Goal: Communication & Community: Answer question/provide support

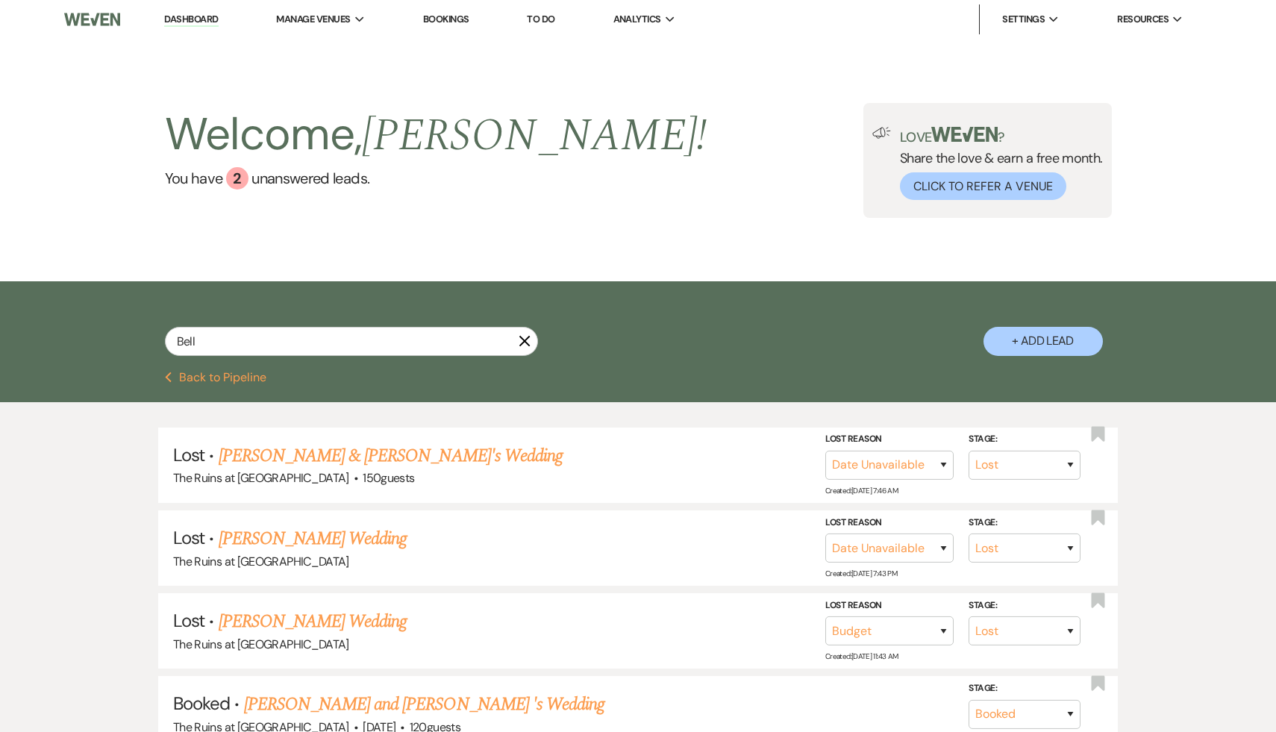
select select "8"
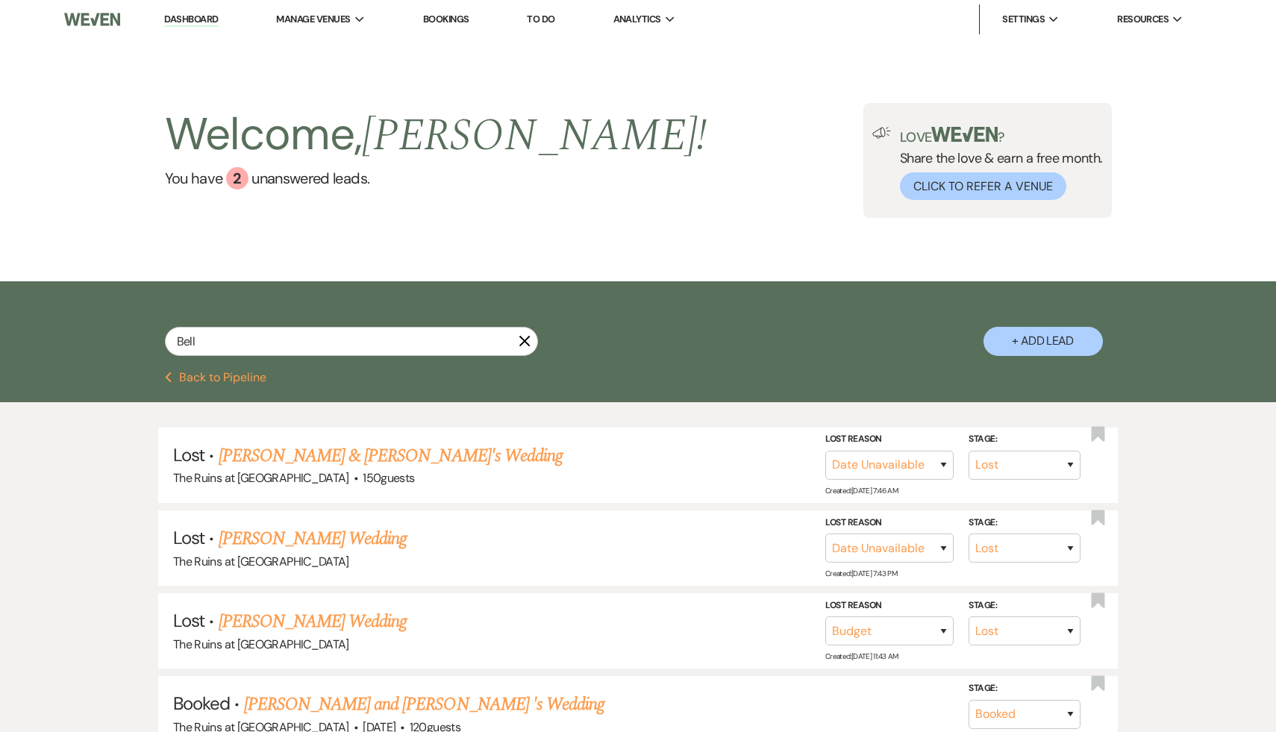
select select "7"
select select "8"
select select "5"
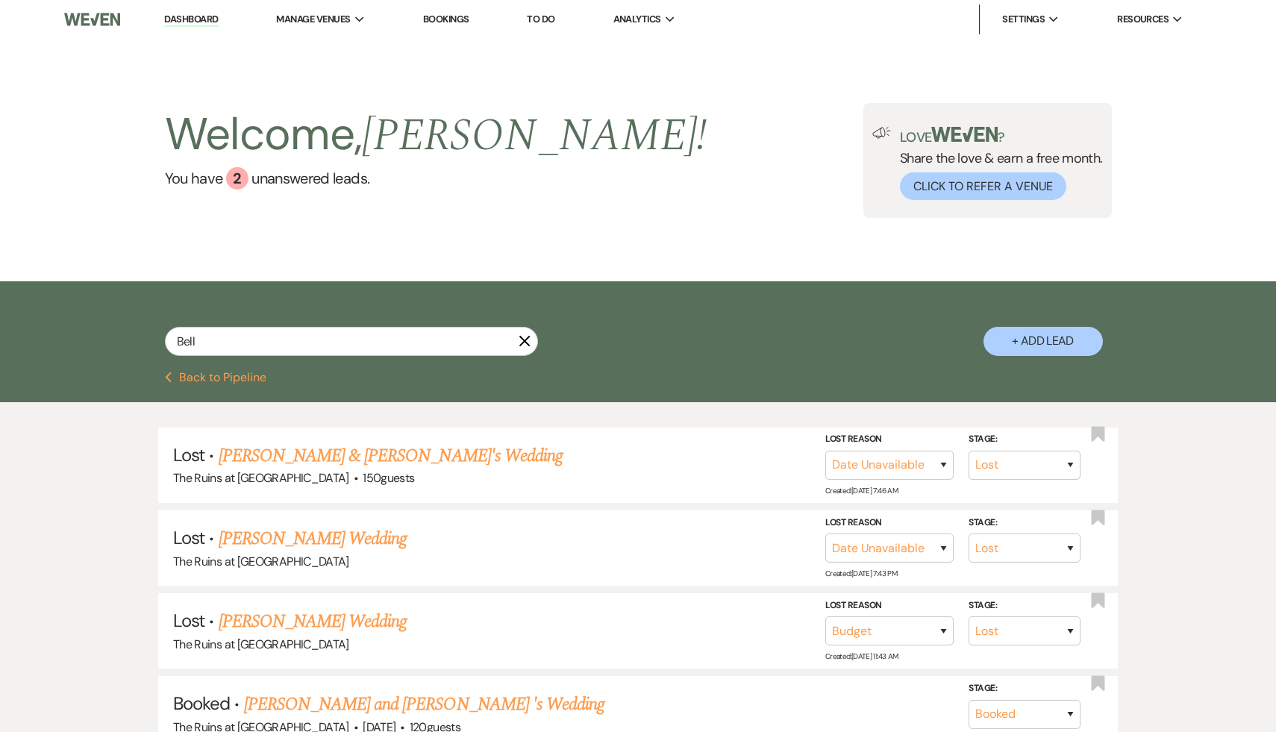
select select "8"
select select "5"
select select "8"
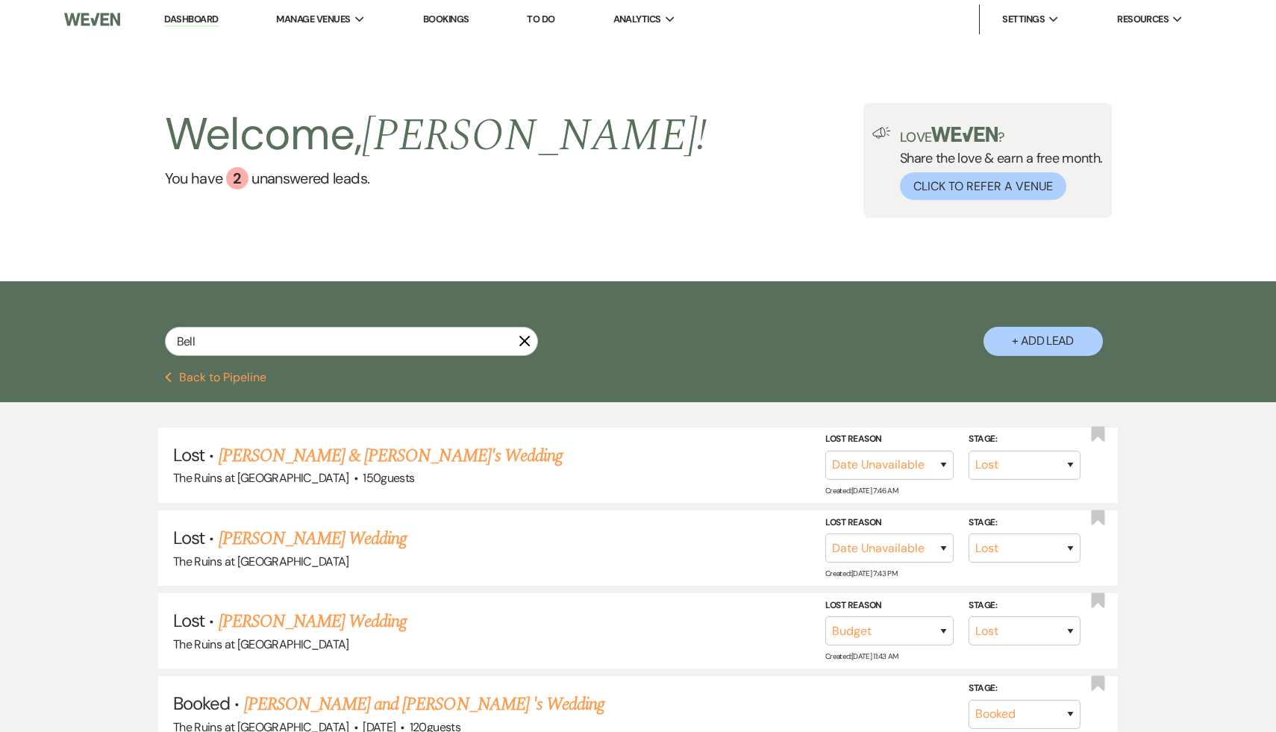
select select "4"
select select "8"
select select "5"
select select "8"
select select "5"
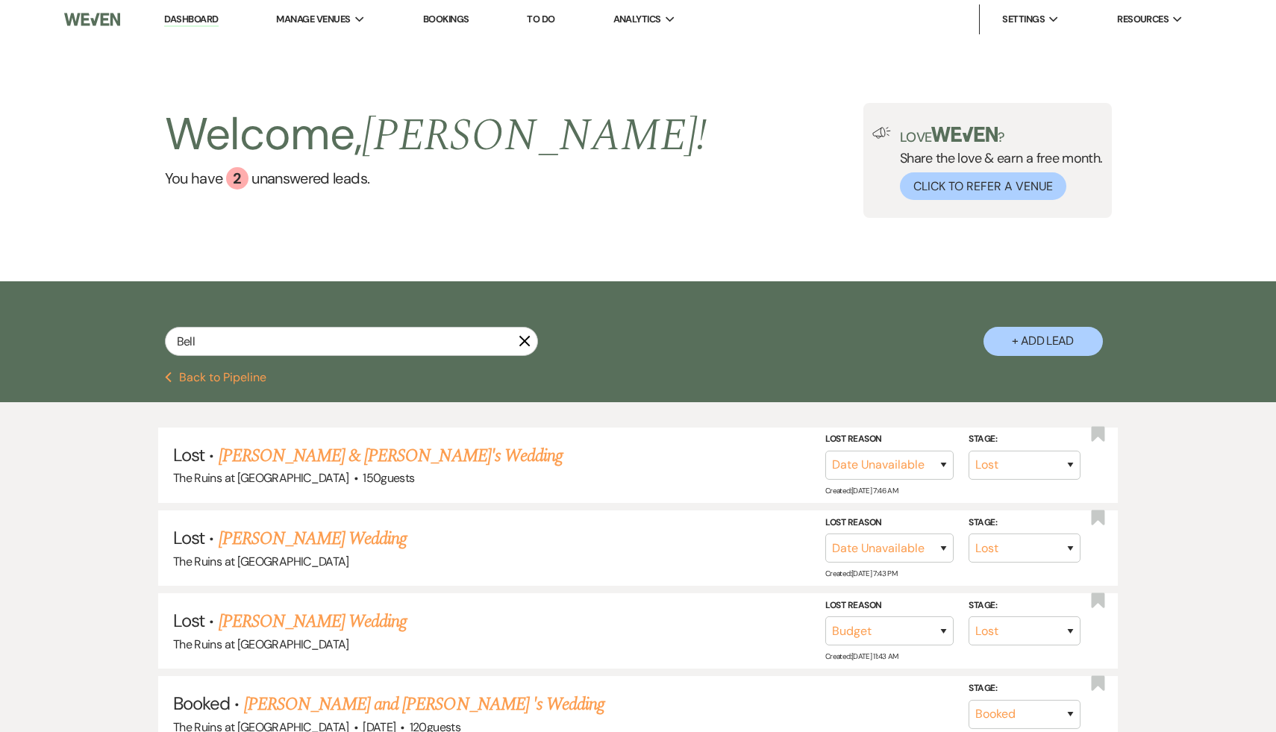
select select "8"
select select "5"
select select "8"
select select "5"
click at [191, 20] on link "Dashboard" at bounding box center [191, 20] width 54 height 14
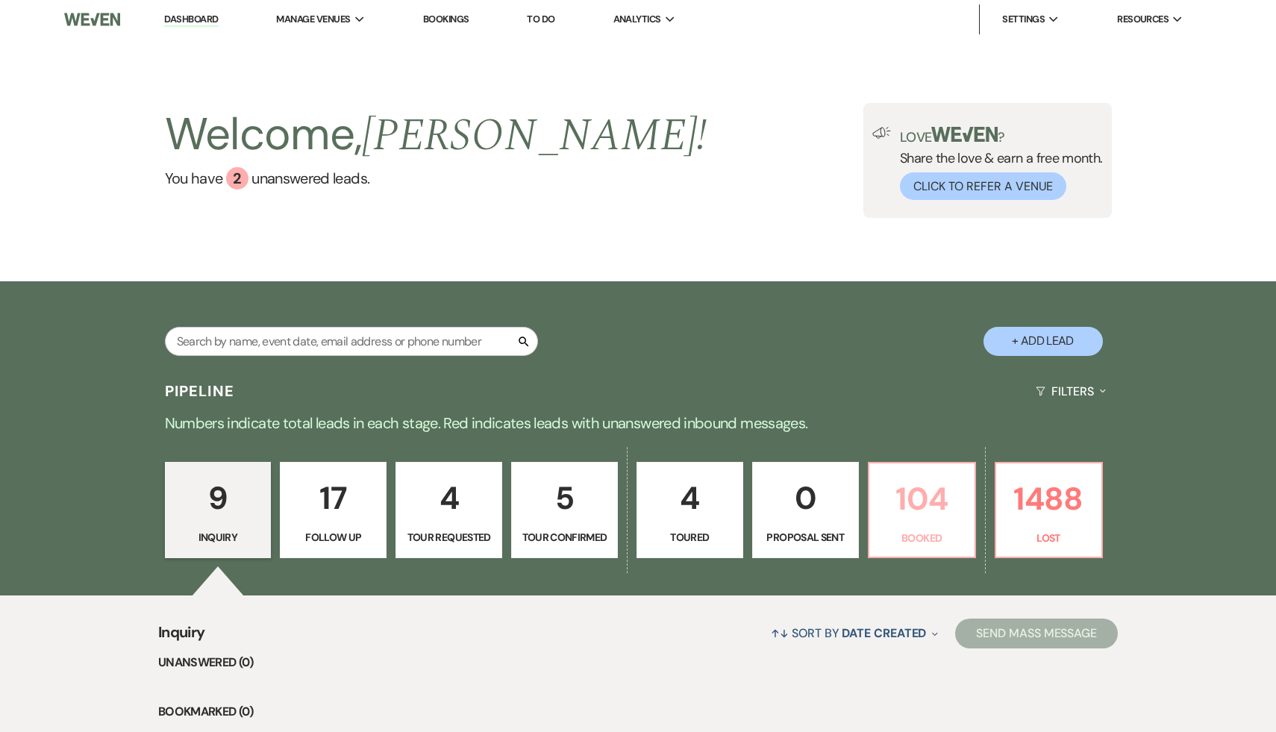
click at [920, 505] on p "104" at bounding box center [922, 499] width 87 height 50
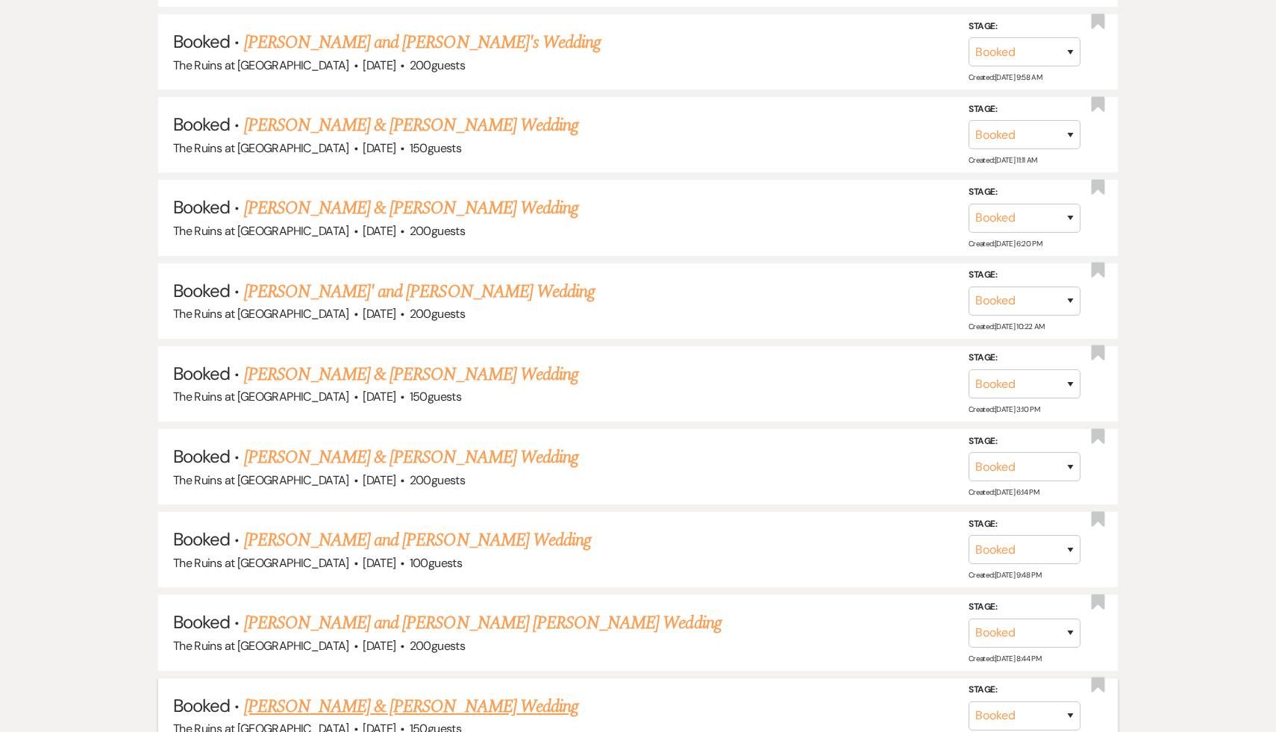
scroll to position [2503, 0]
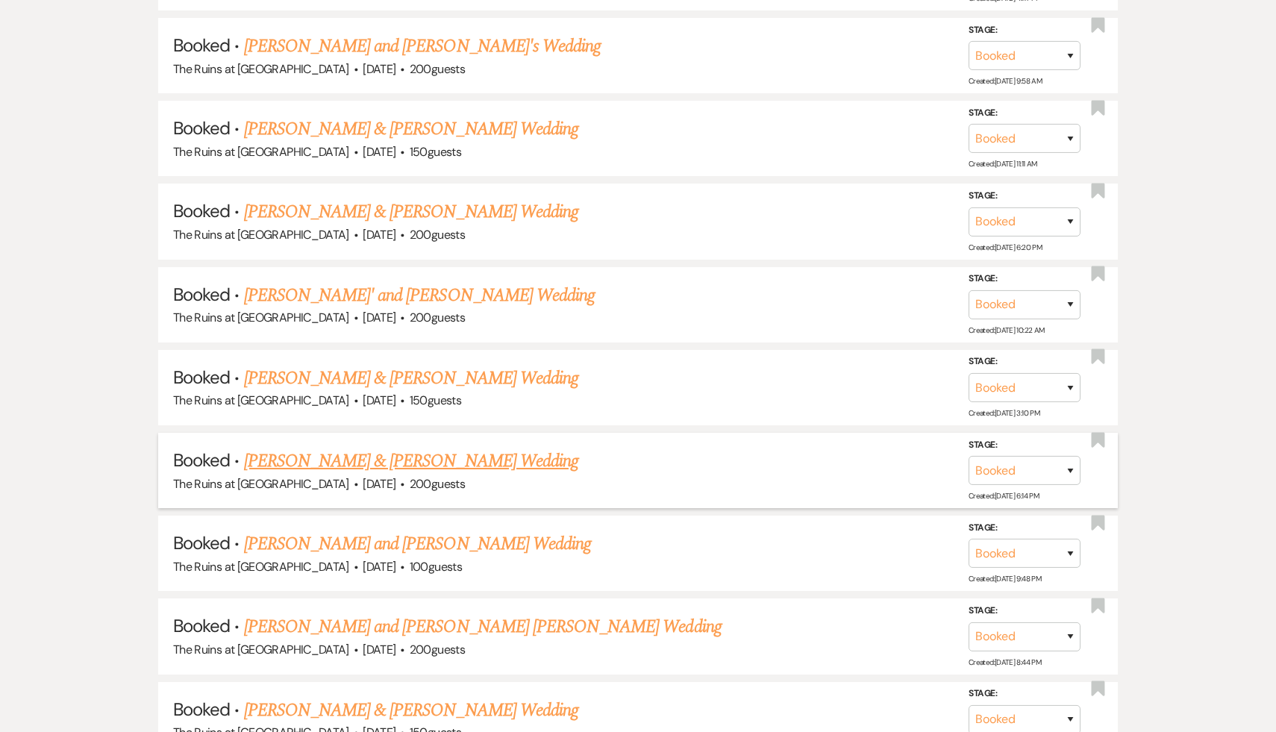
click at [375, 448] on link "[PERSON_NAME] & [PERSON_NAME] Wedding" at bounding box center [411, 461] width 334 height 27
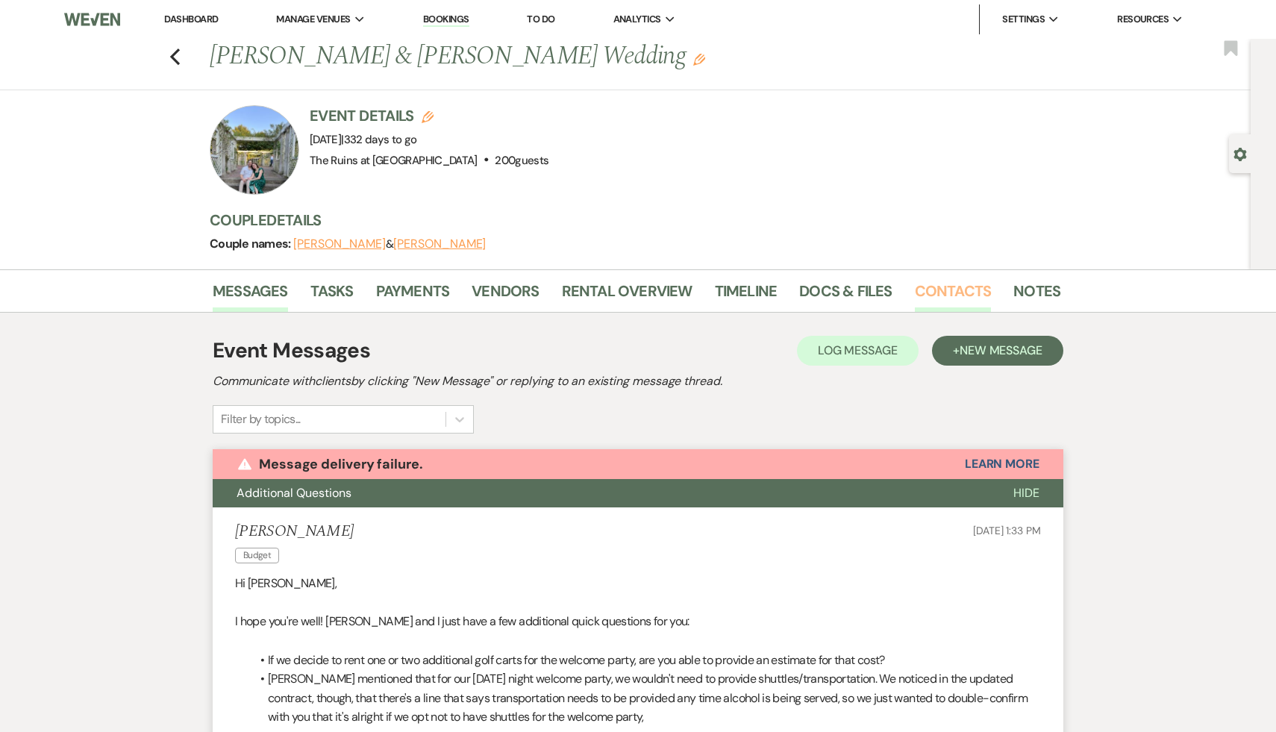
click at [958, 286] on link "Contacts" at bounding box center [953, 295] width 77 height 33
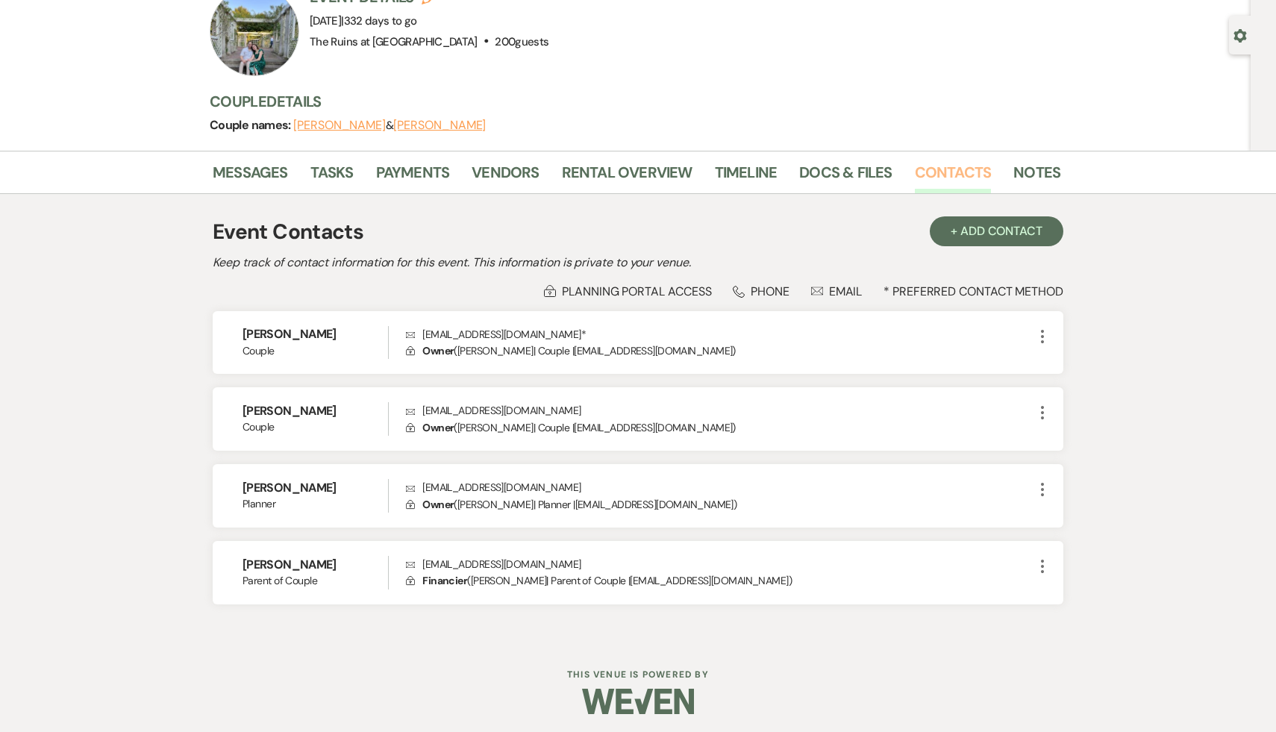
scroll to position [122, 0]
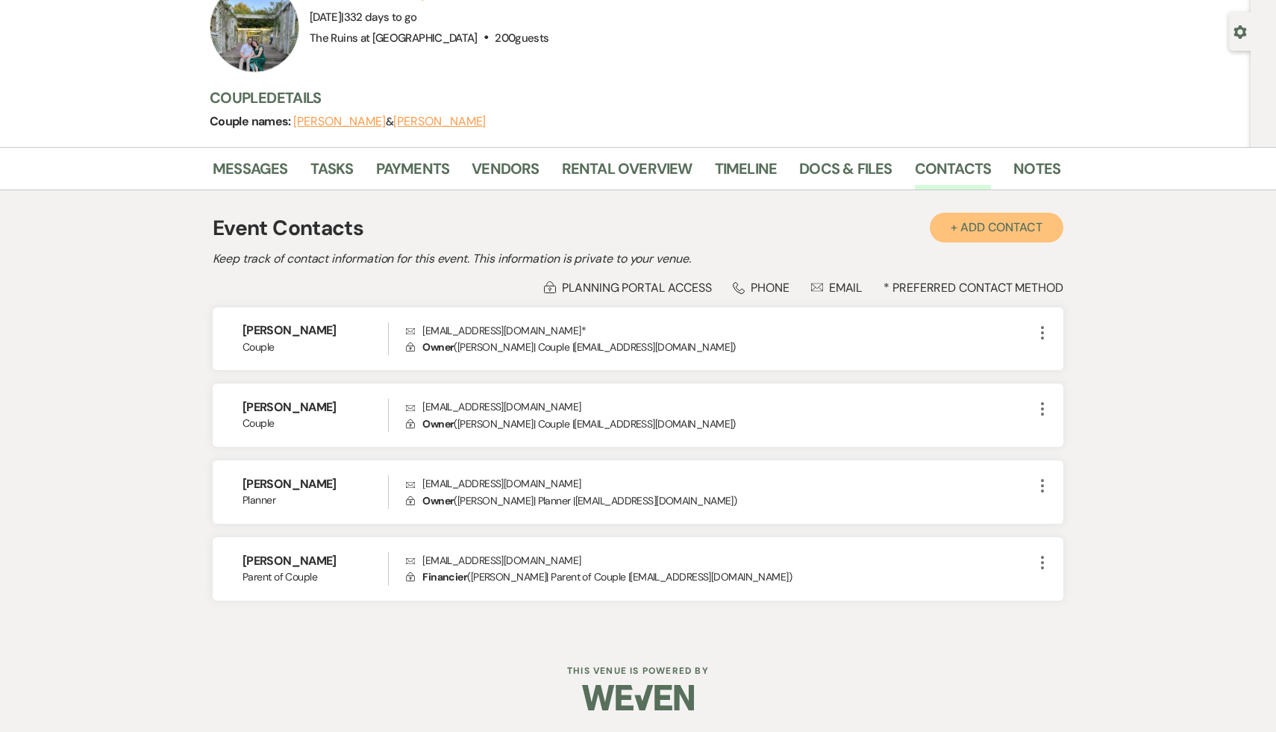
click at [1015, 221] on button "+ Add Contact" at bounding box center [997, 228] width 134 height 30
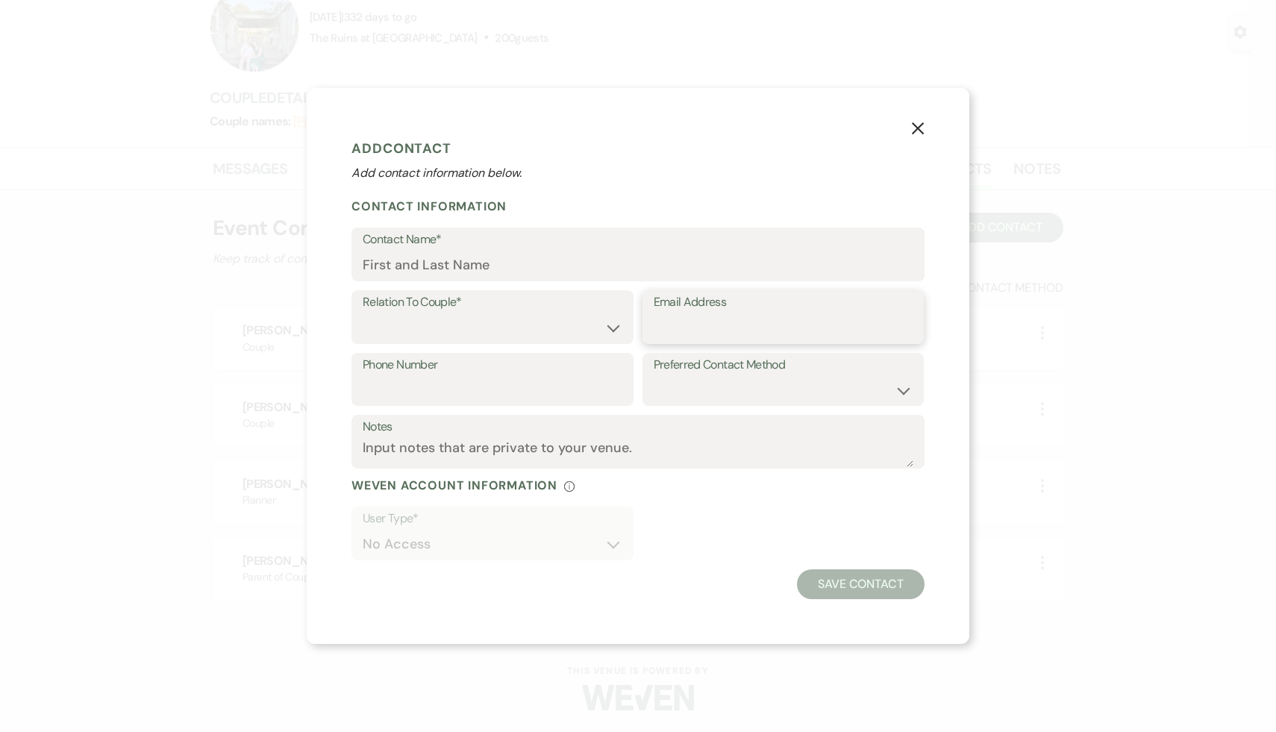
click at [669, 334] on input "Email Address" at bounding box center [784, 327] width 260 height 29
paste input "tompanitz@gmail.com"
type input "tompanitz@gmail.com"
click at [466, 261] on input "Contact Name*" at bounding box center [638, 265] width 551 height 29
type input "Tom Panitz"
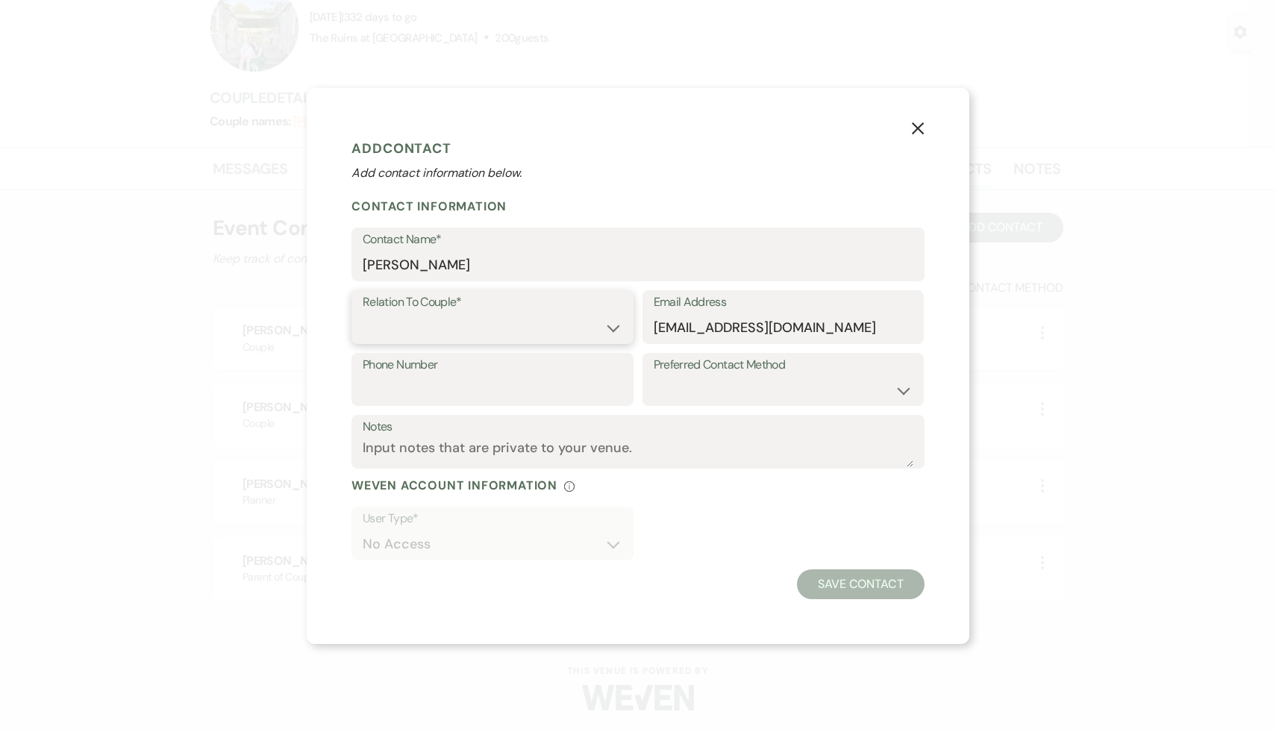
click at [616, 327] on select "Couple Planner Parent of Couple Family Member Friend Other" at bounding box center [493, 327] width 260 height 29
select select "3"
click at [879, 582] on button "Save Contact" at bounding box center [861, 585] width 128 height 30
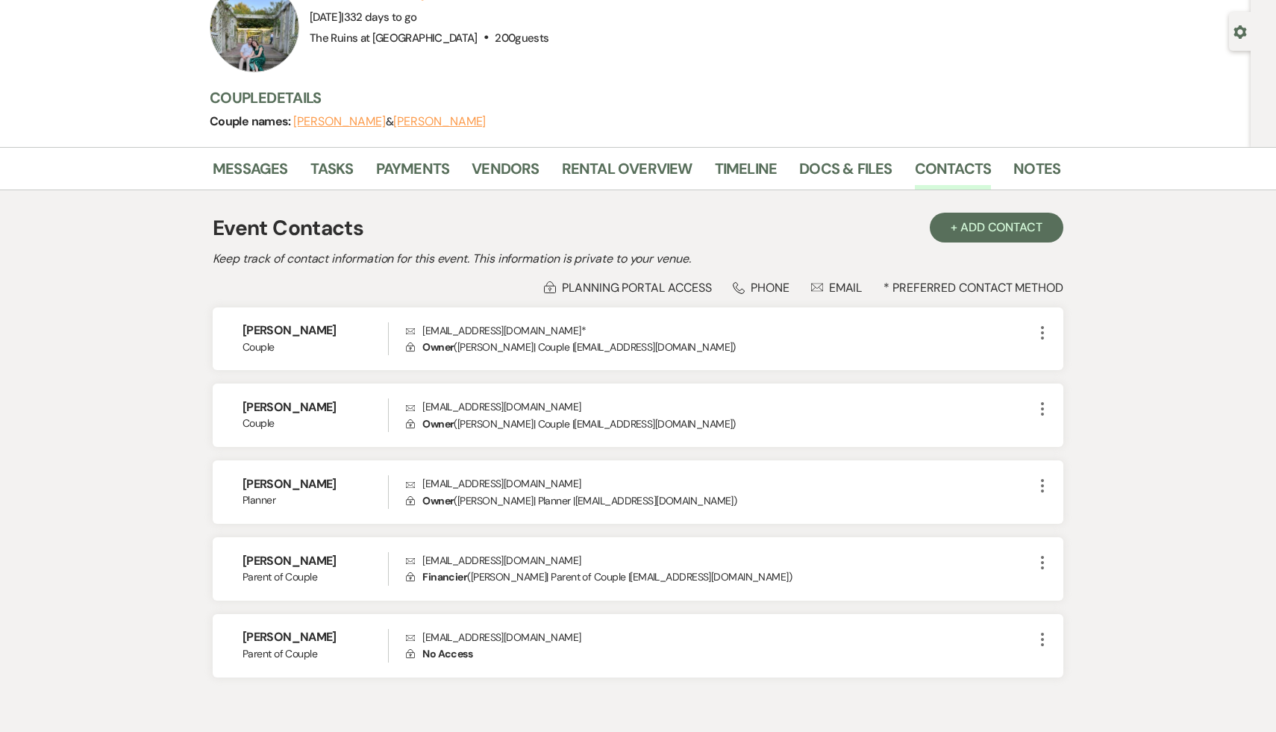
scroll to position [0, 0]
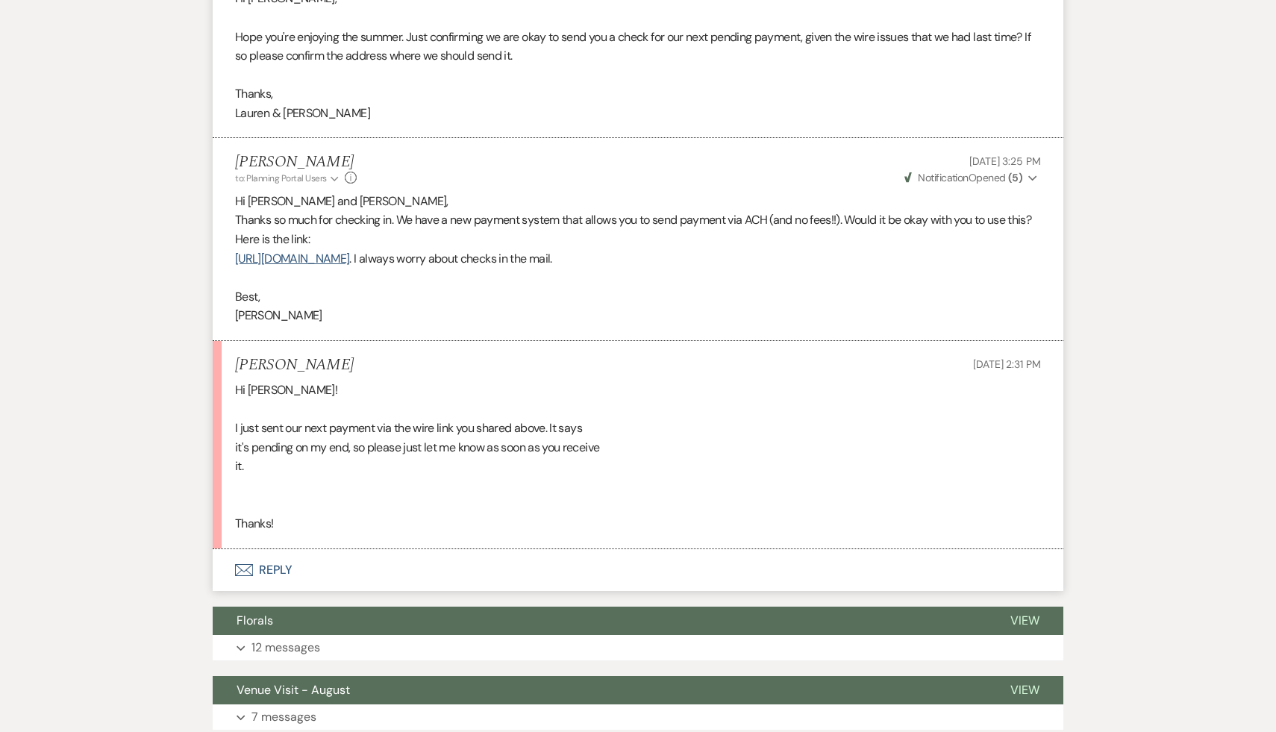
scroll to position [534, 0]
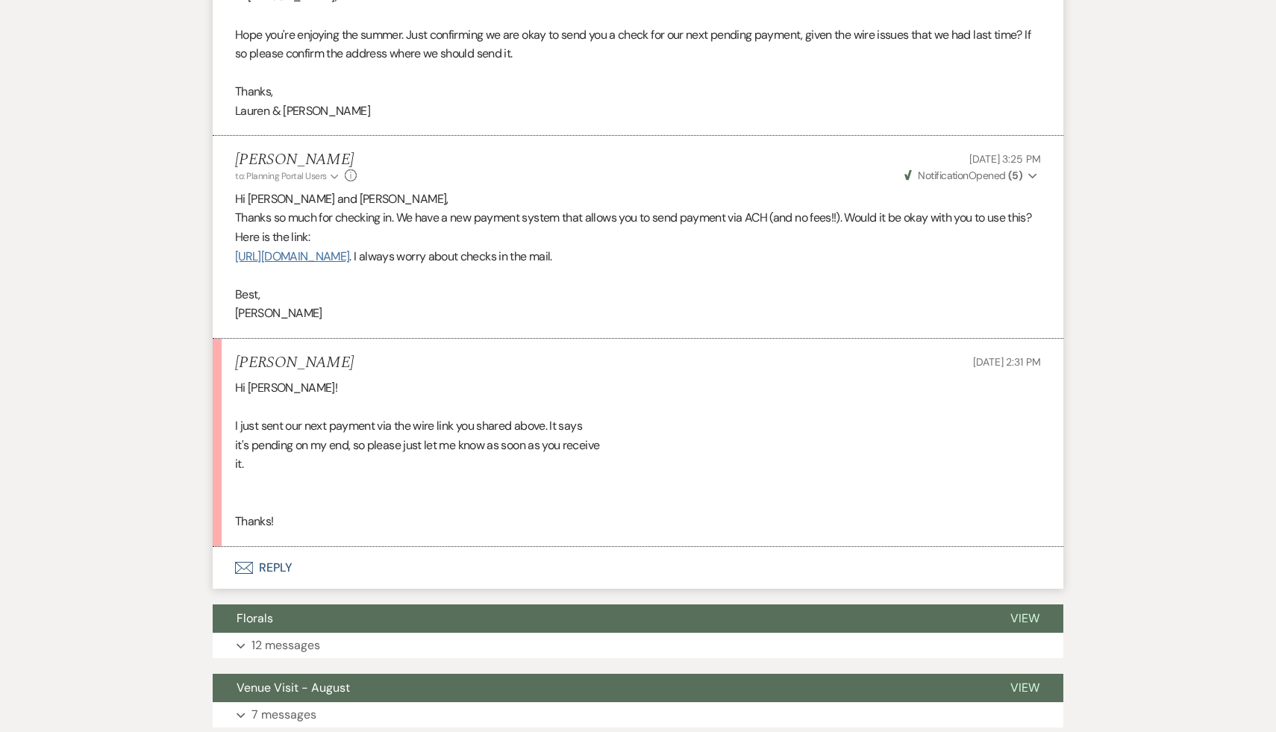
click at [349, 257] on link "[URL][DOMAIN_NAME]" at bounding box center [292, 257] width 114 height 16
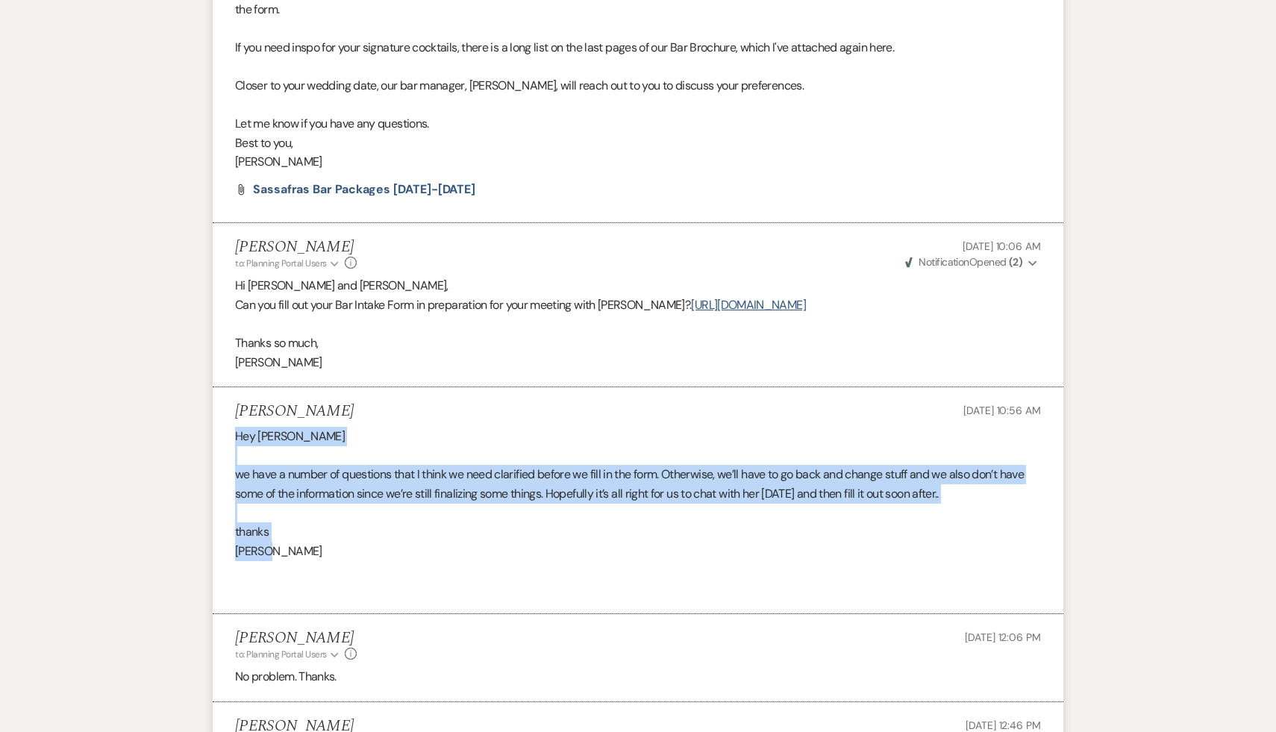
scroll to position [583, 0]
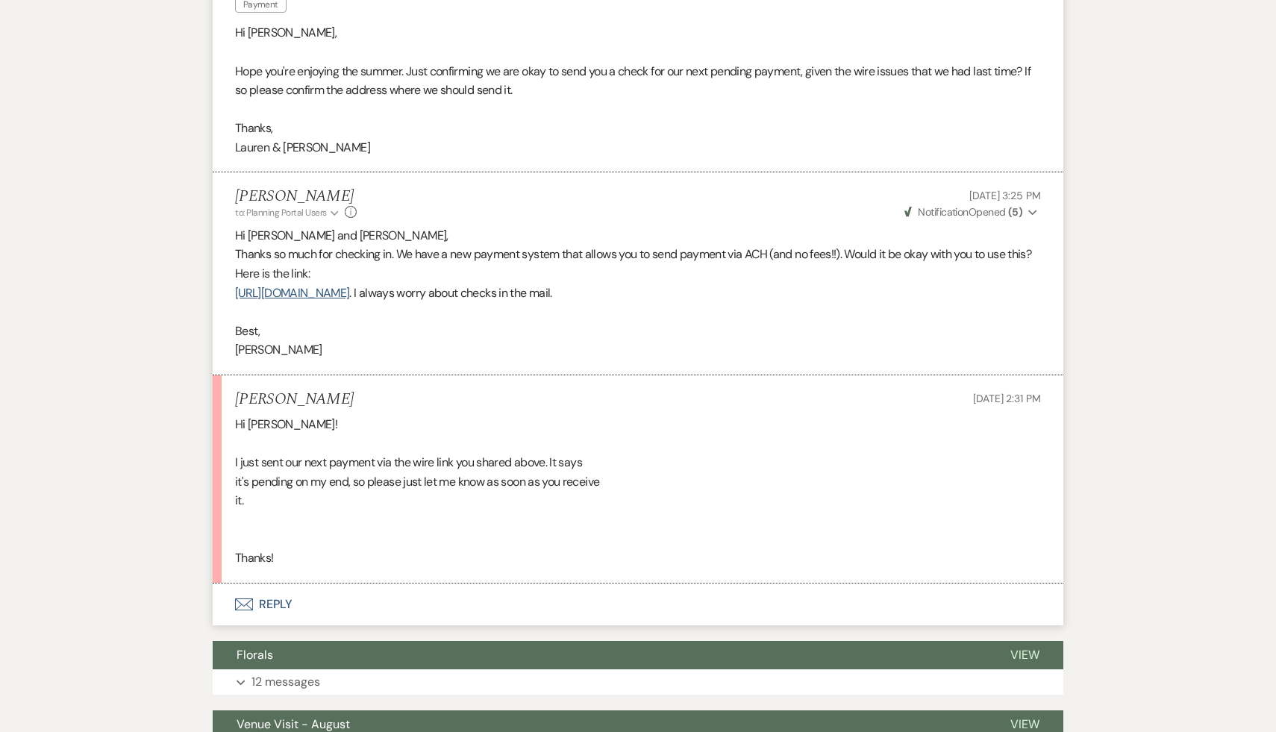
scroll to position [505, 0]
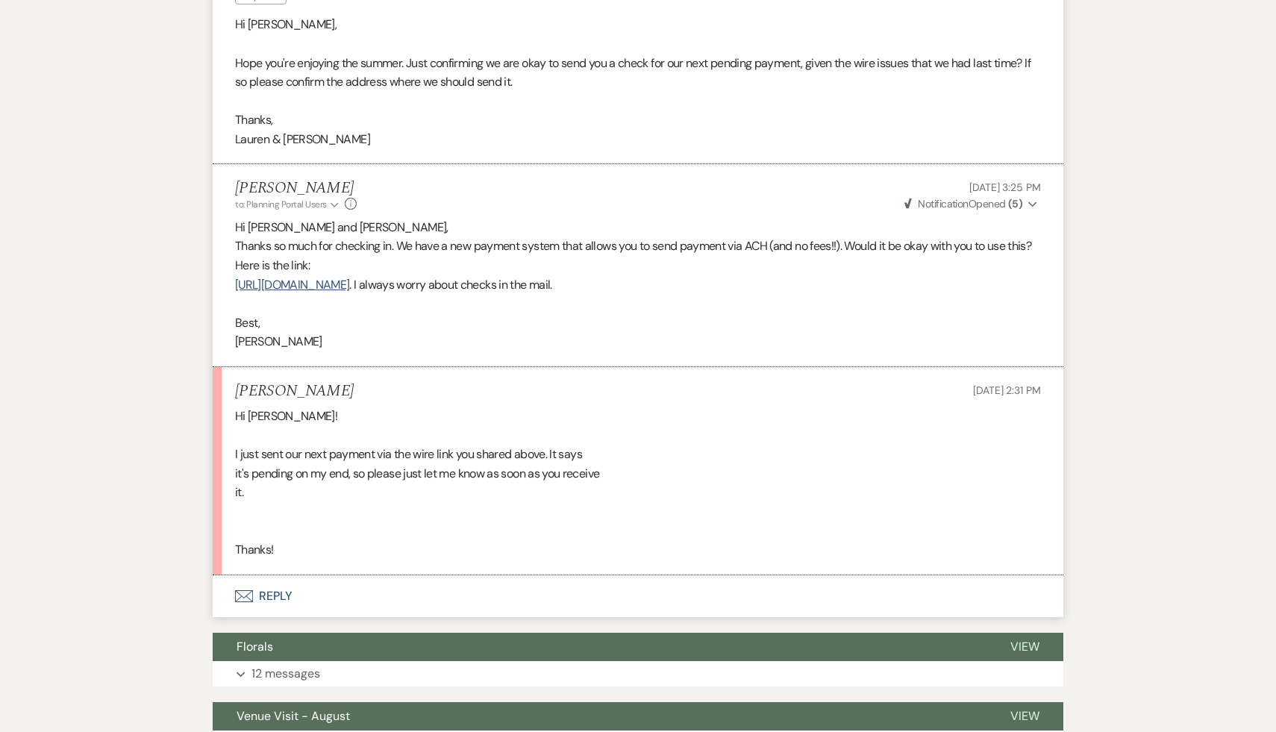
click at [268, 593] on button "Envelope Reply" at bounding box center [638, 596] width 851 height 42
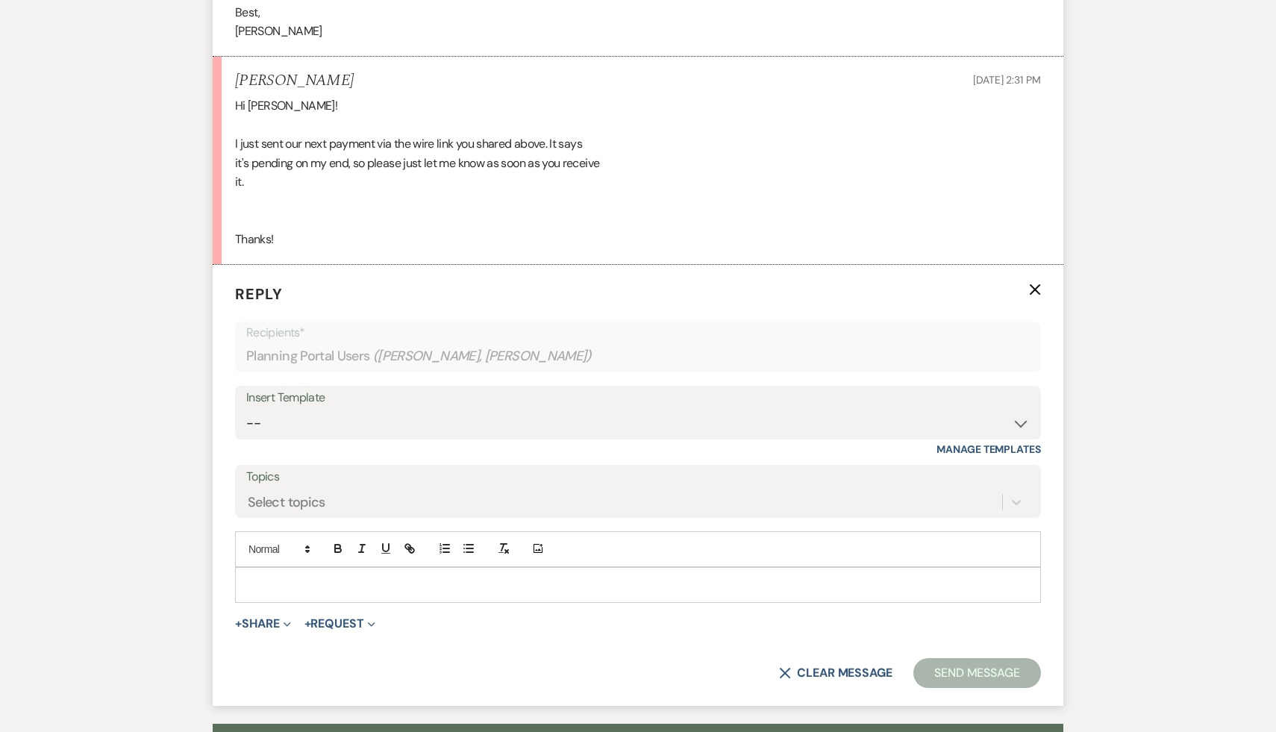
scroll to position [896, 0]
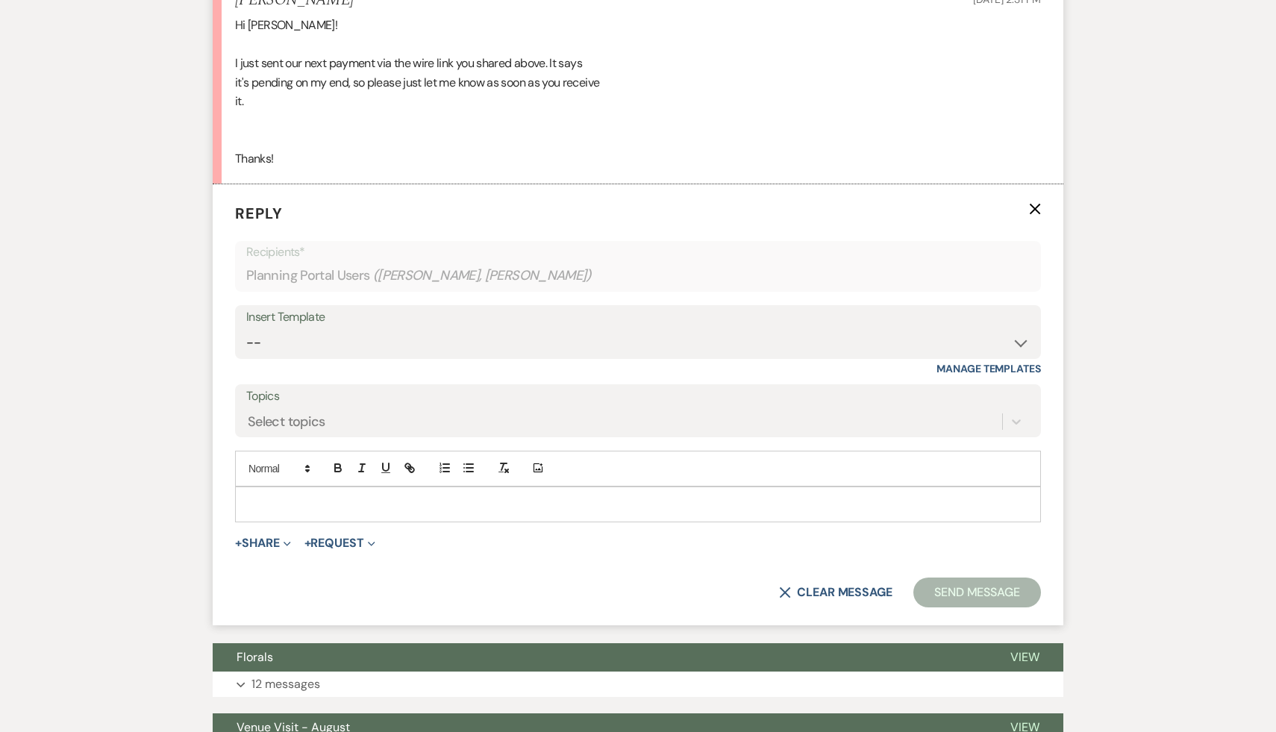
click at [350, 512] on p at bounding box center [638, 504] width 782 height 16
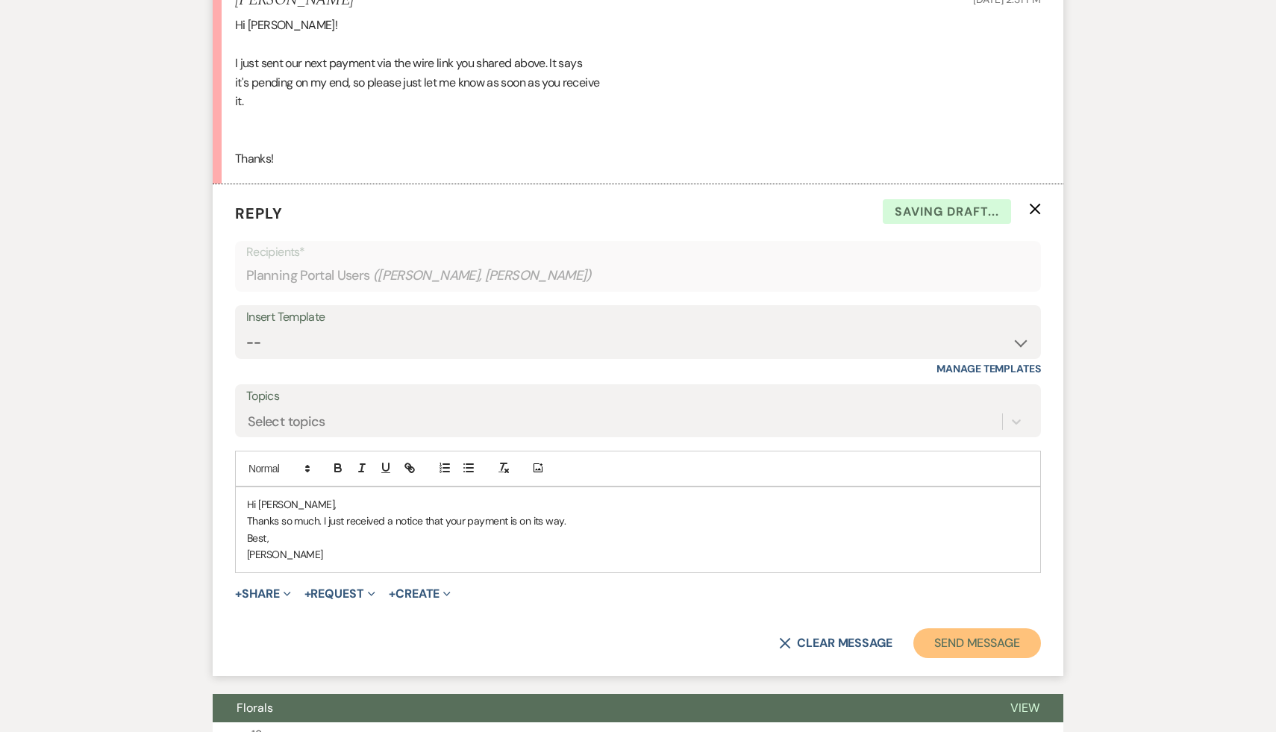
click at [954, 647] on button "Send Message" at bounding box center [978, 643] width 128 height 30
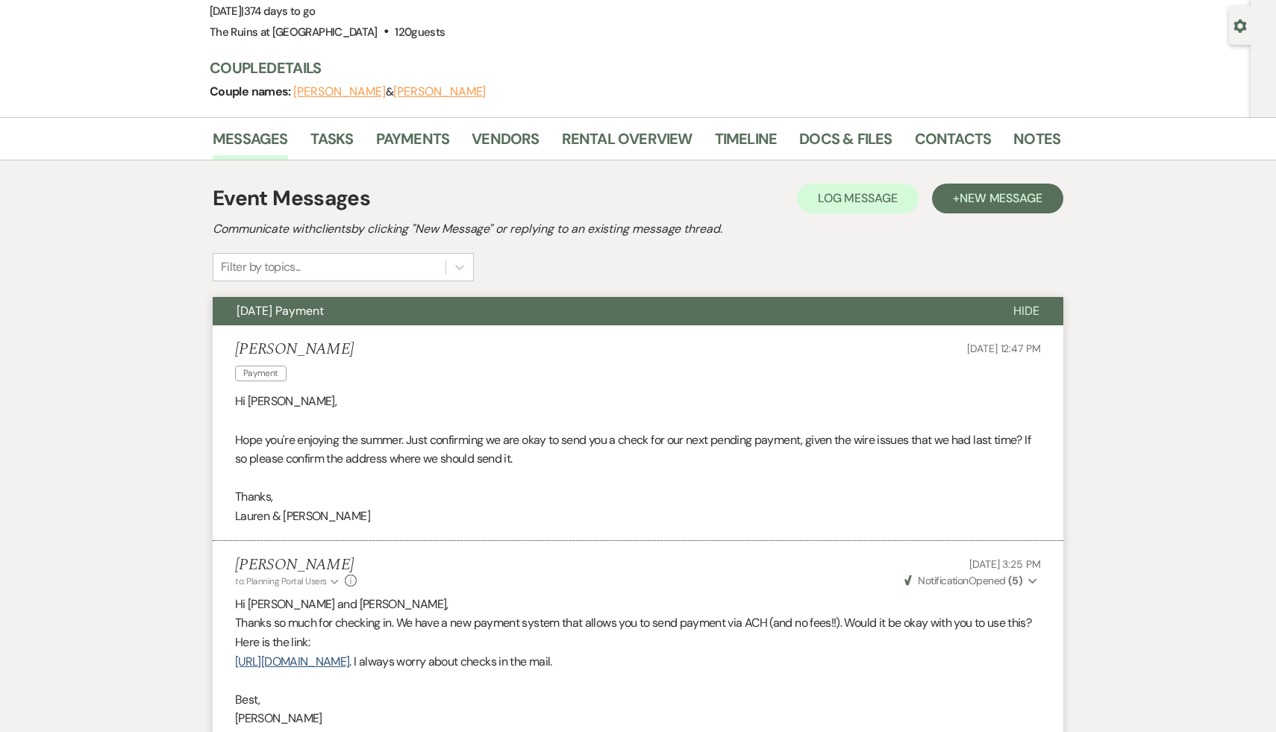
scroll to position [0, 0]
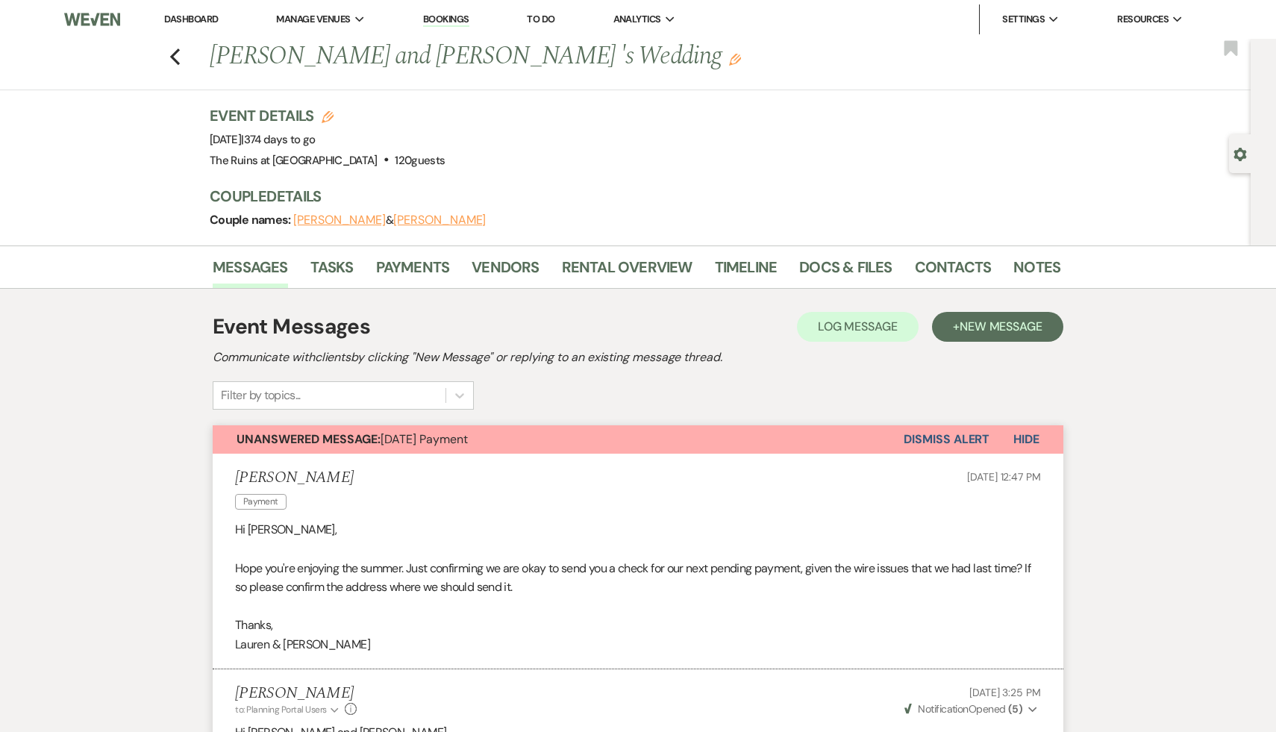
click at [945, 438] on button "Dismiss Alert" at bounding box center [947, 439] width 86 height 28
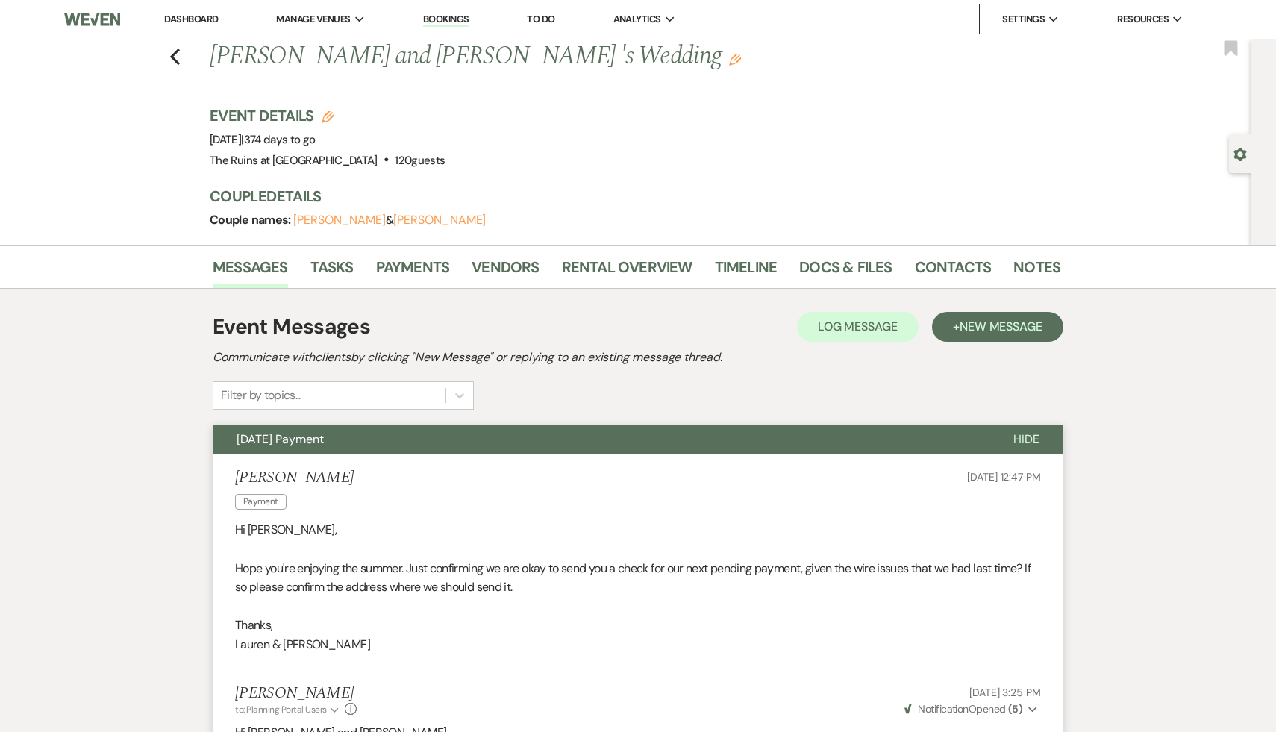
click at [200, 18] on link "Dashboard" at bounding box center [191, 19] width 54 height 13
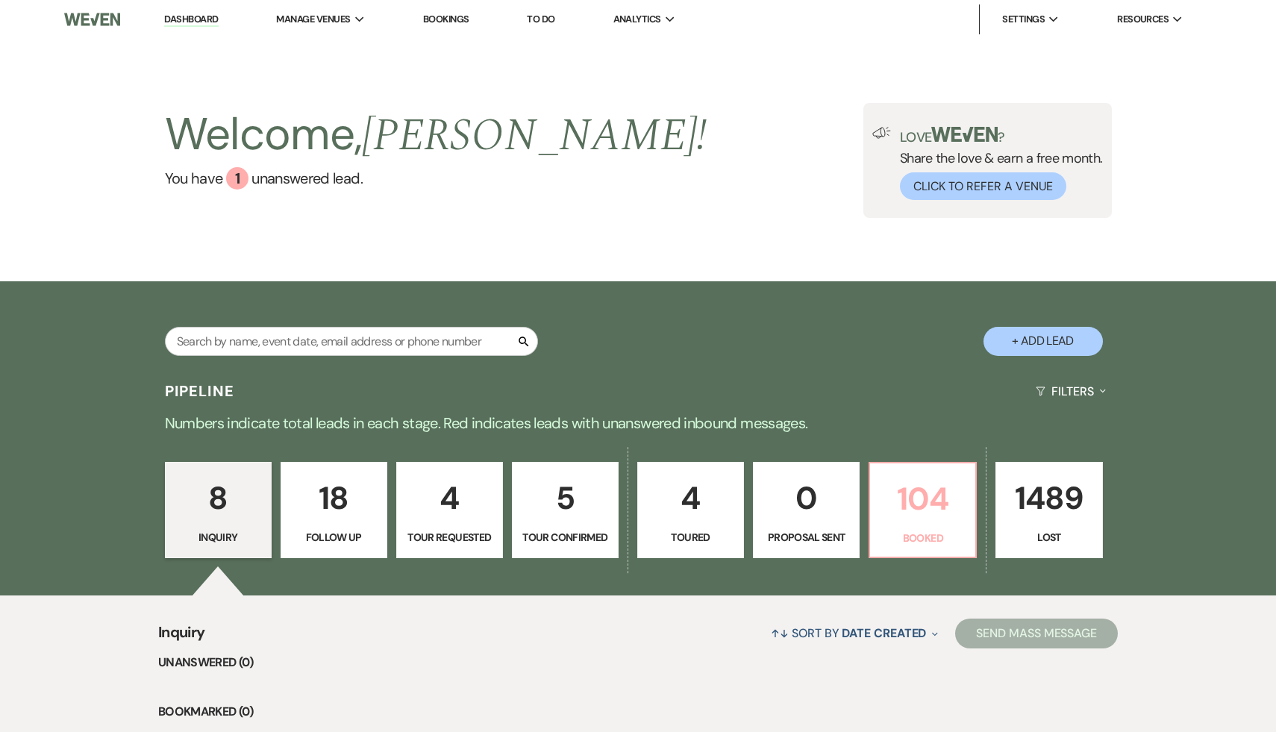
click at [906, 498] on p "104" at bounding box center [922, 499] width 87 height 50
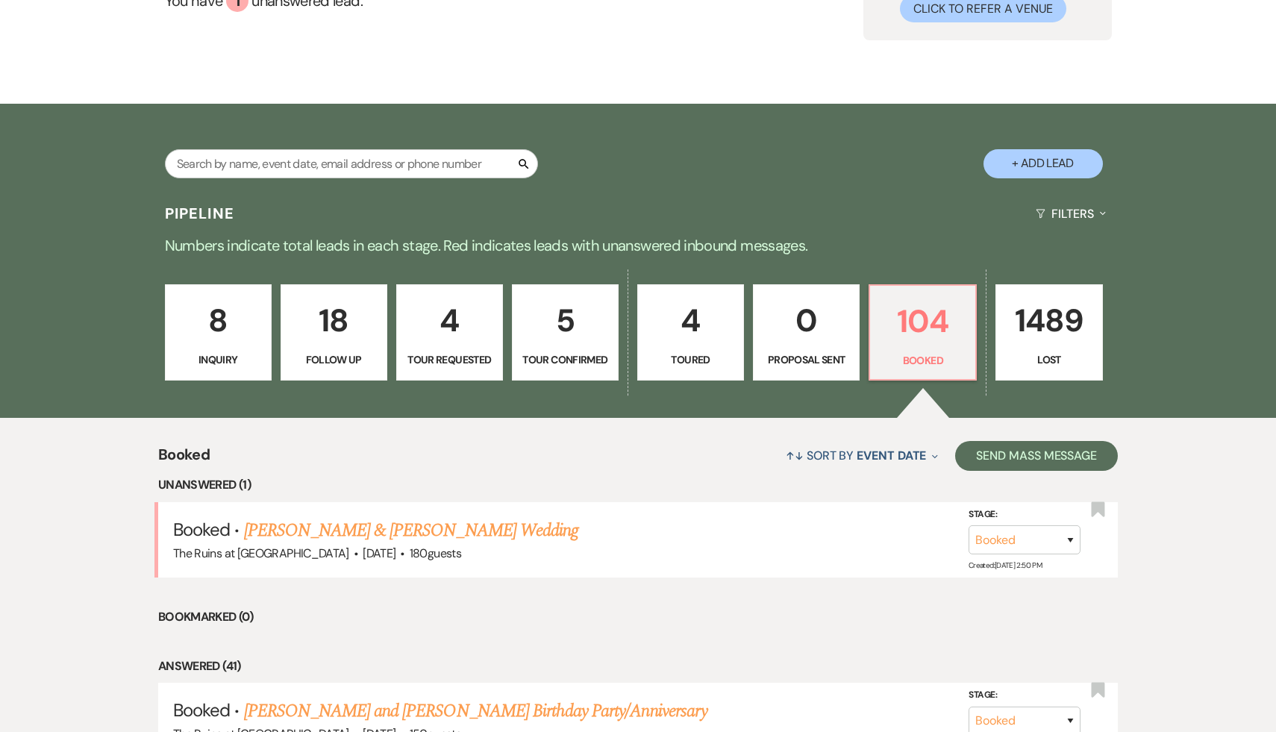
scroll to position [180, 0]
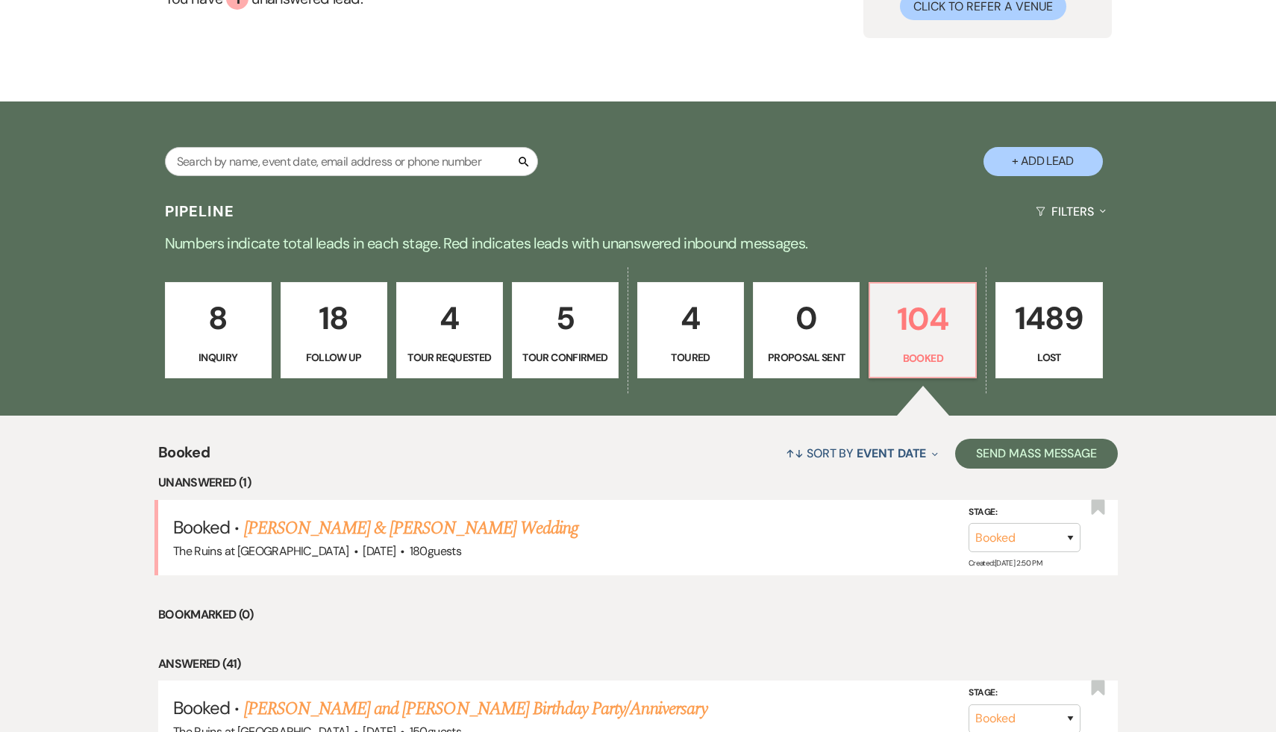
click at [215, 322] on p "8" at bounding box center [218, 318] width 87 height 50
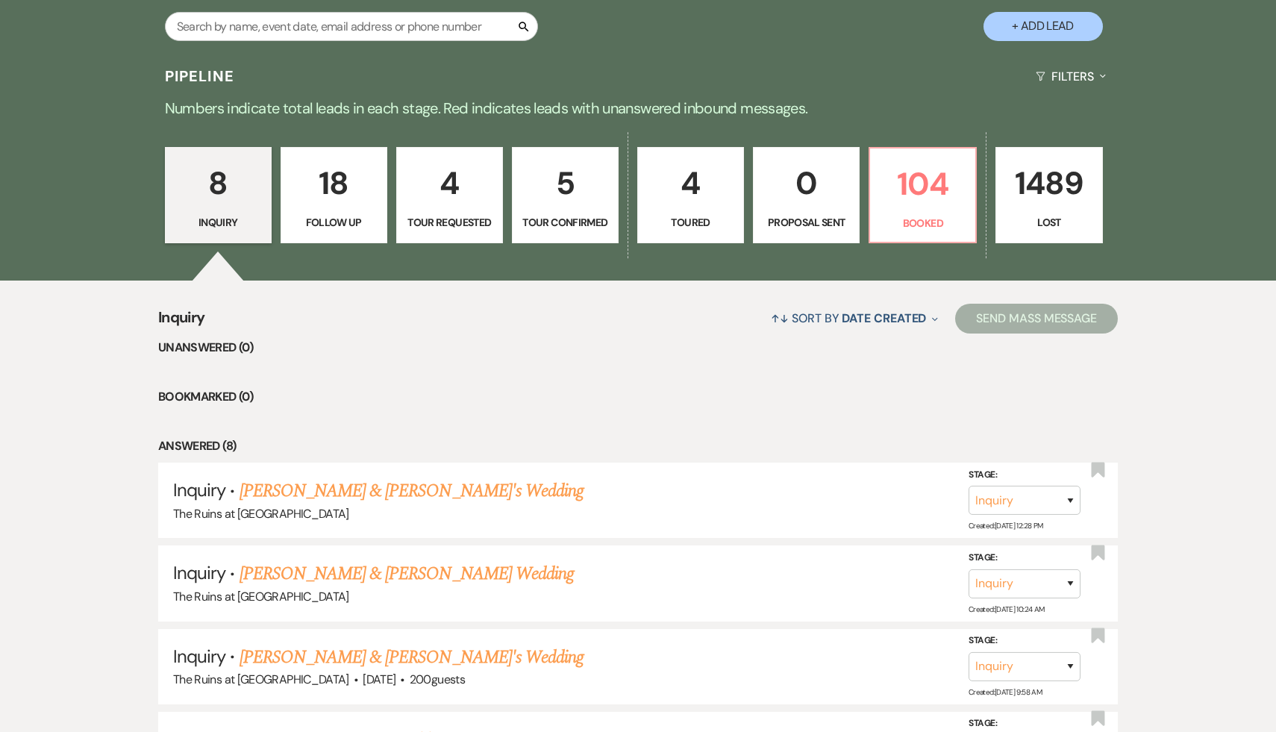
scroll to position [428, 0]
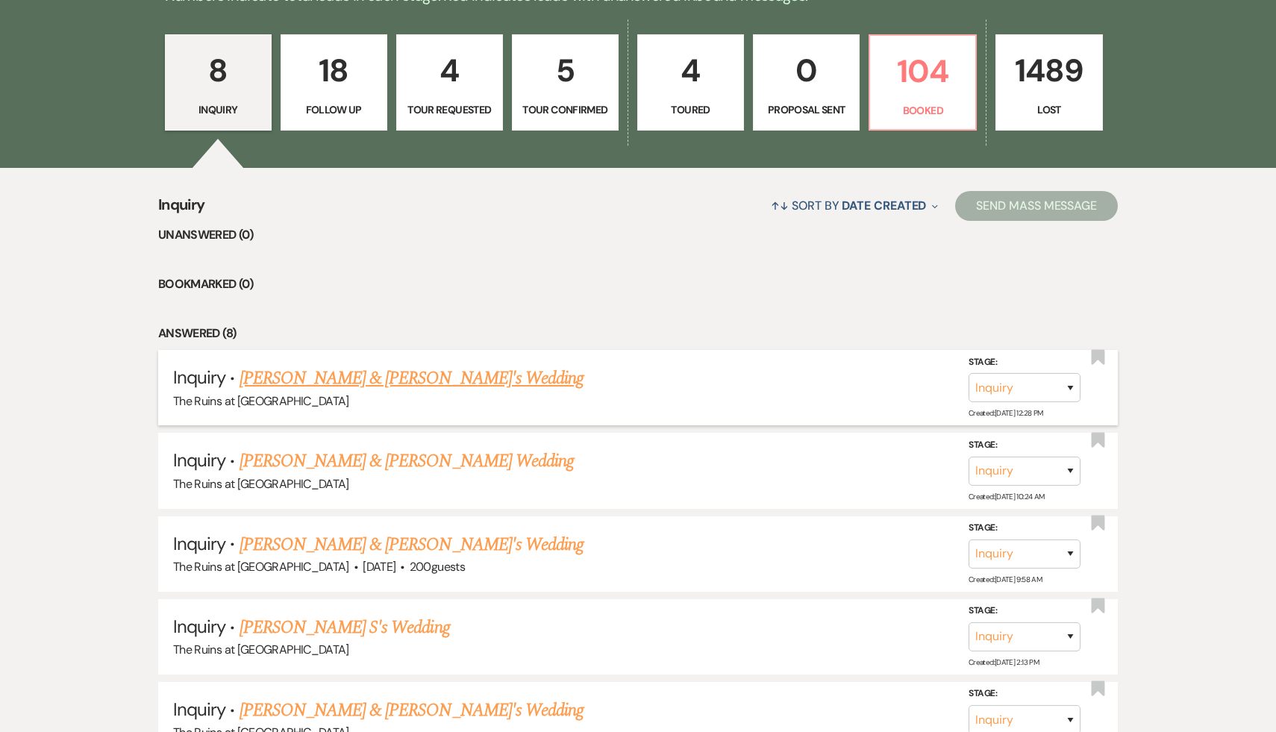
click at [291, 381] on link "[PERSON_NAME] & [PERSON_NAME]'s Wedding" at bounding box center [412, 378] width 345 height 27
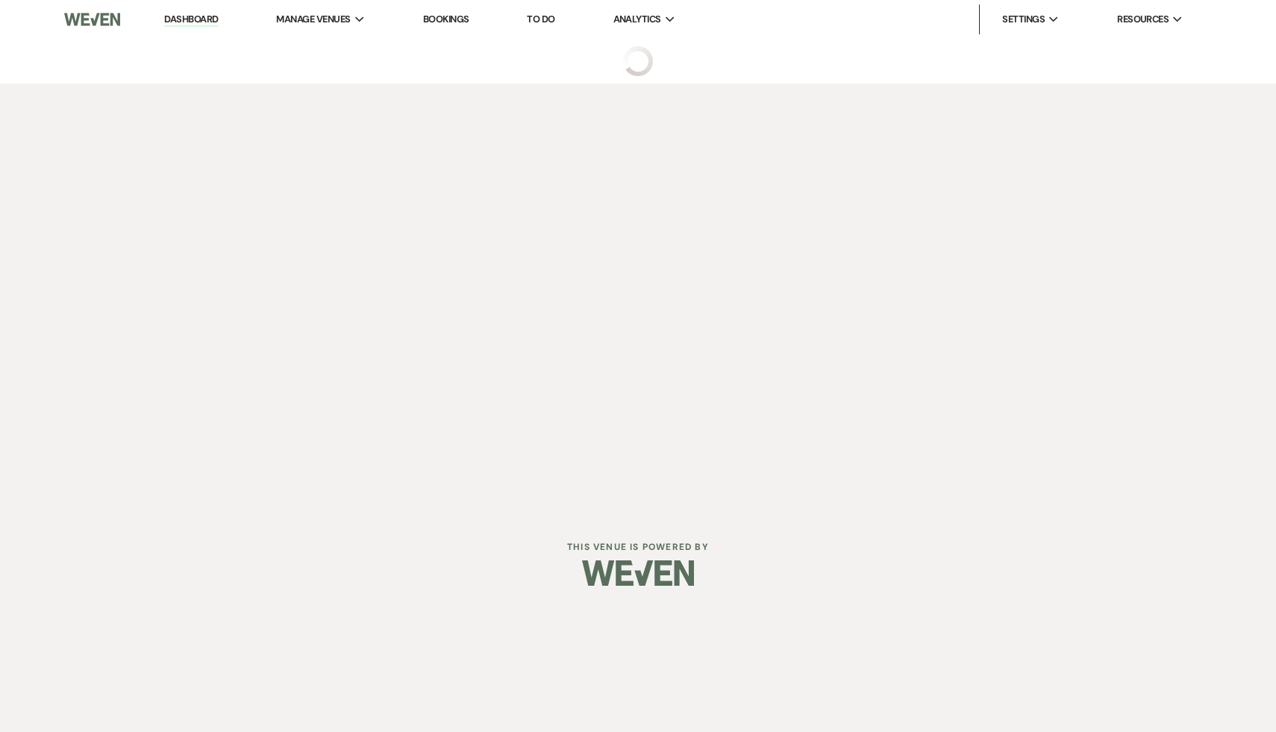
select select "20"
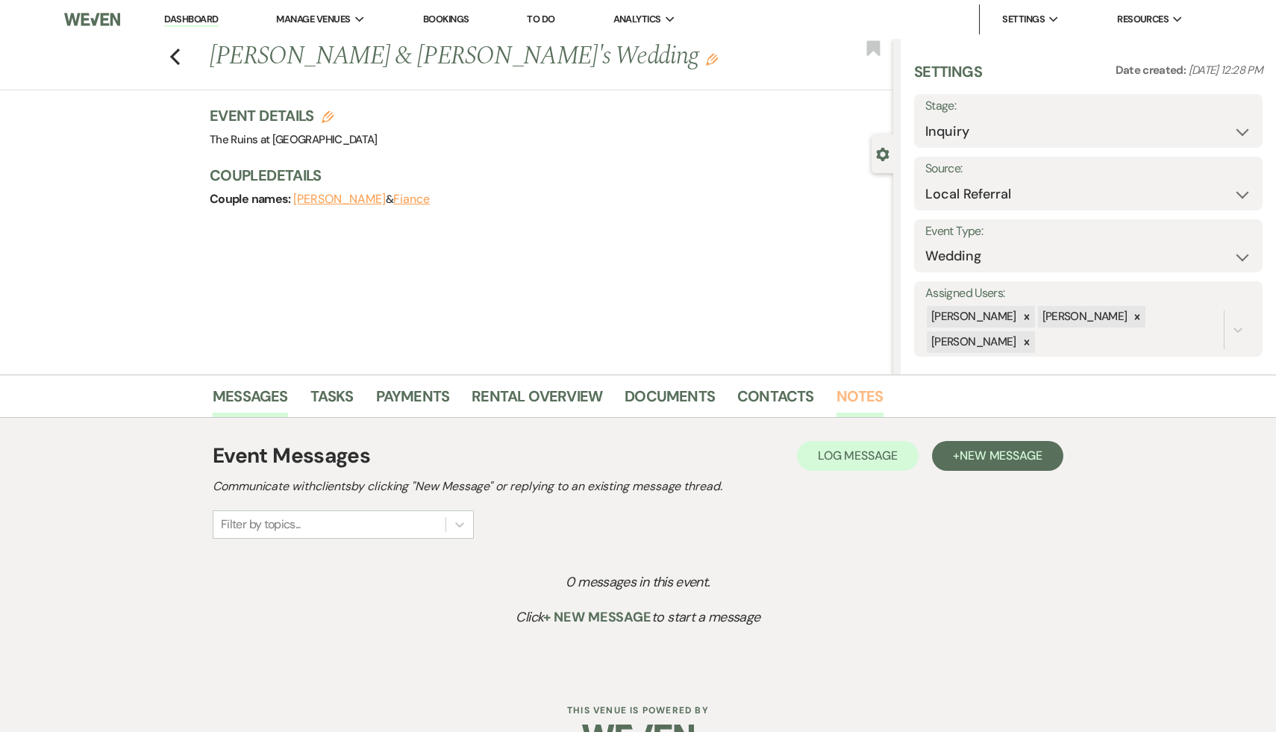
click at [852, 396] on link "Notes" at bounding box center [860, 400] width 47 height 33
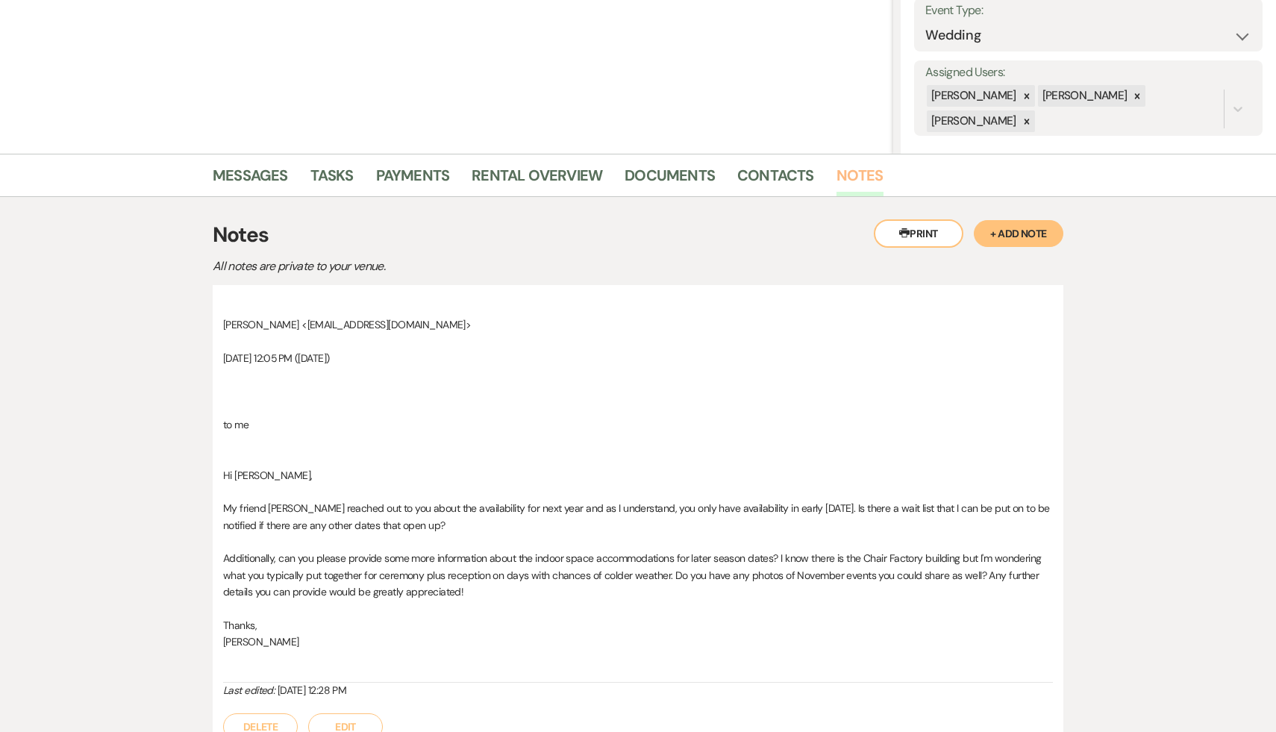
scroll to position [363, 0]
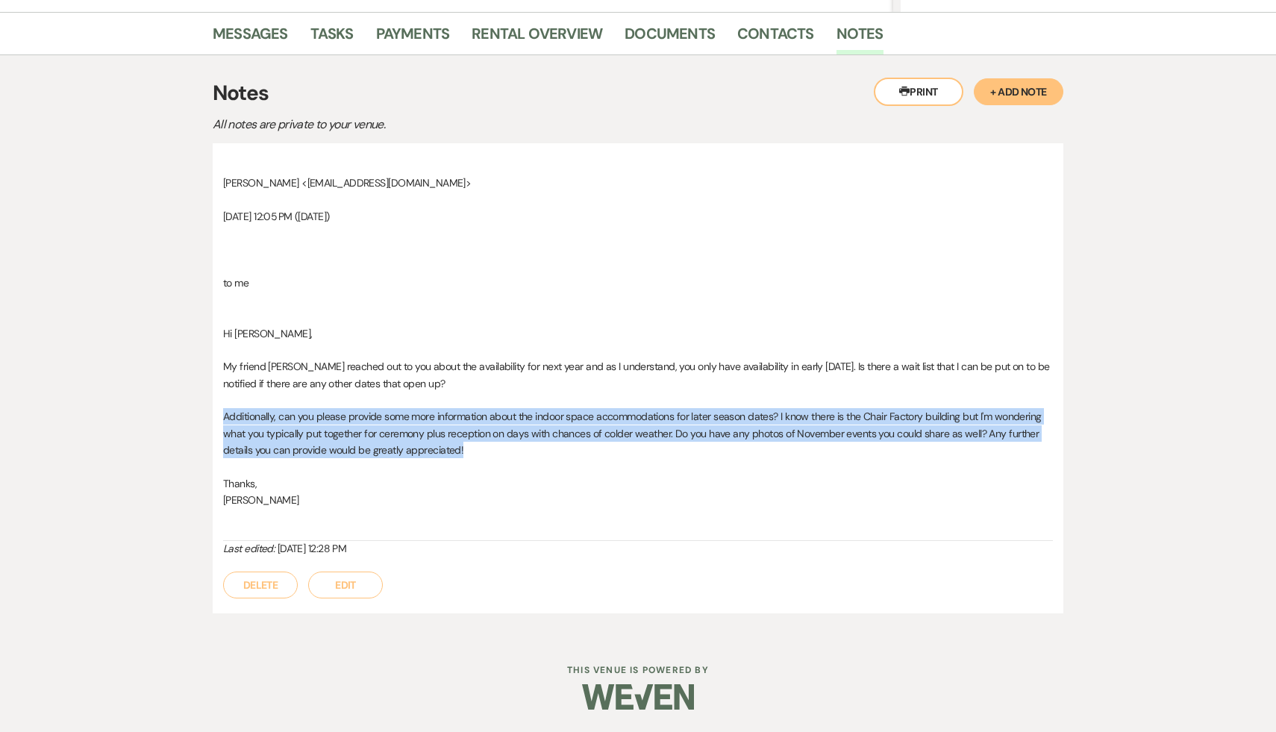
drag, startPoint x: 499, startPoint y: 458, endPoint x: 212, endPoint y: 414, distance: 290.8
click at [213, 414] on div "[PERSON_NAME] <[EMAIL_ADDRESS][DOMAIN_NAME]> [DATE] 12:05 PM ([DATE]) to me Hi …" at bounding box center [638, 378] width 851 height 471
copy span "Additionally, can you please provide some more information about the indoor spa…"
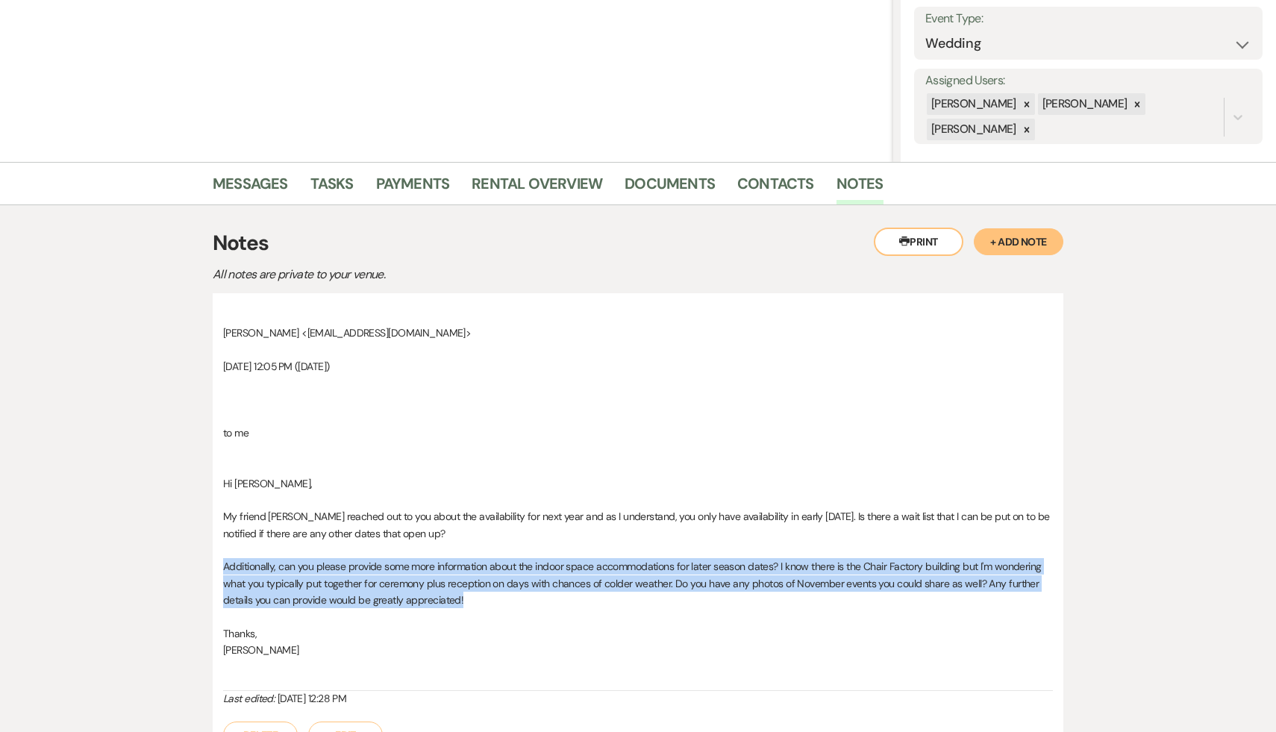
scroll to position [189, 0]
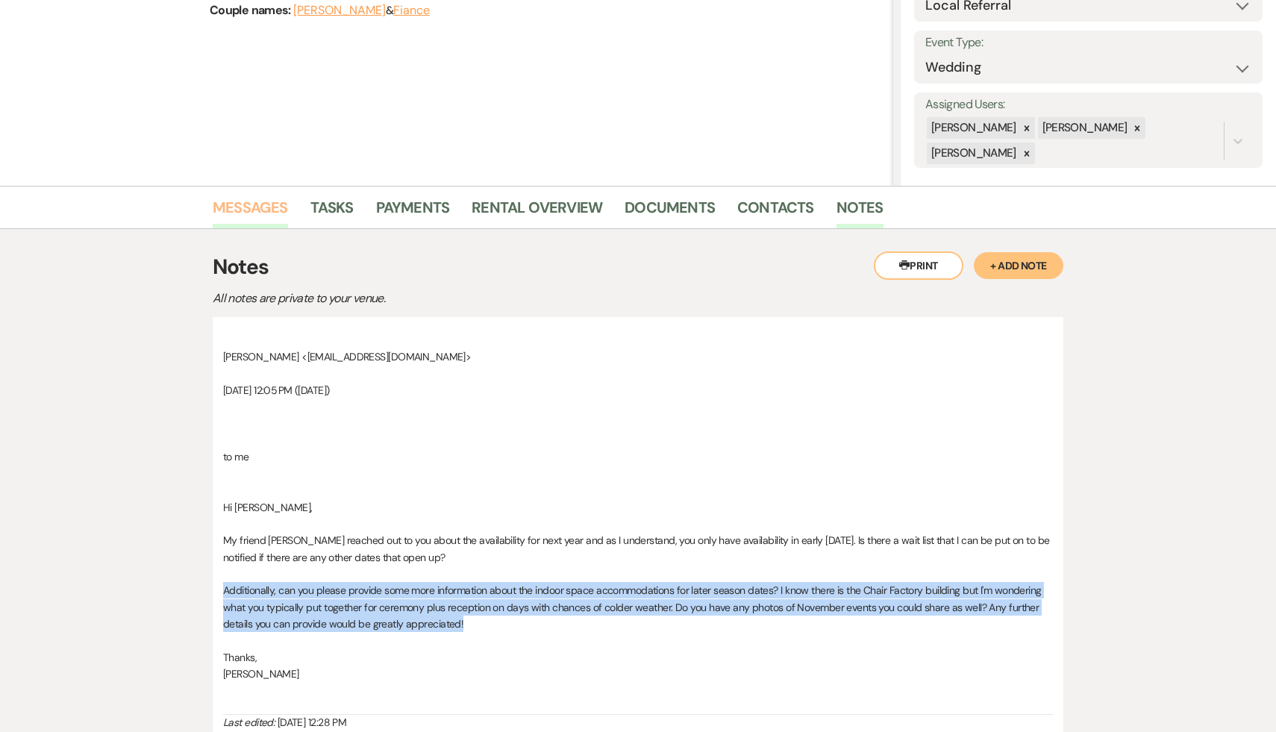
click at [234, 208] on link "Messages" at bounding box center [250, 212] width 75 height 33
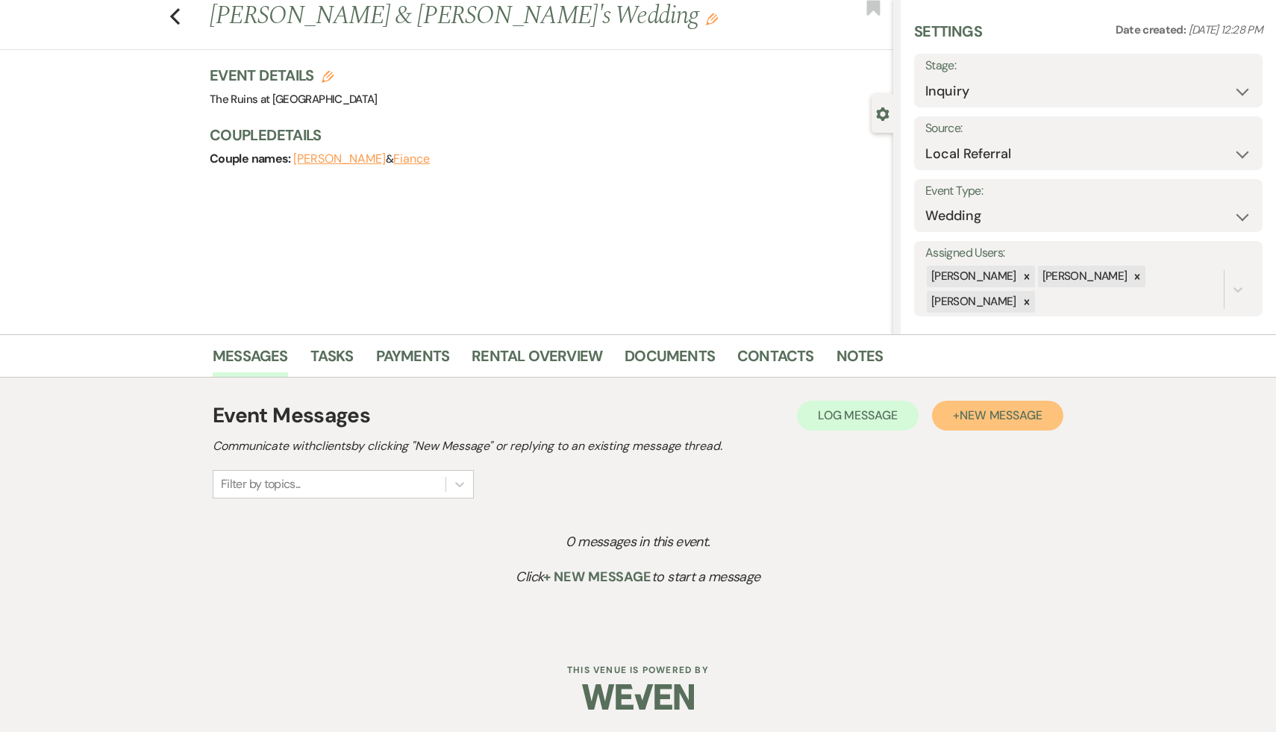
click at [986, 419] on span "New Message" at bounding box center [1001, 416] width 83 height 16
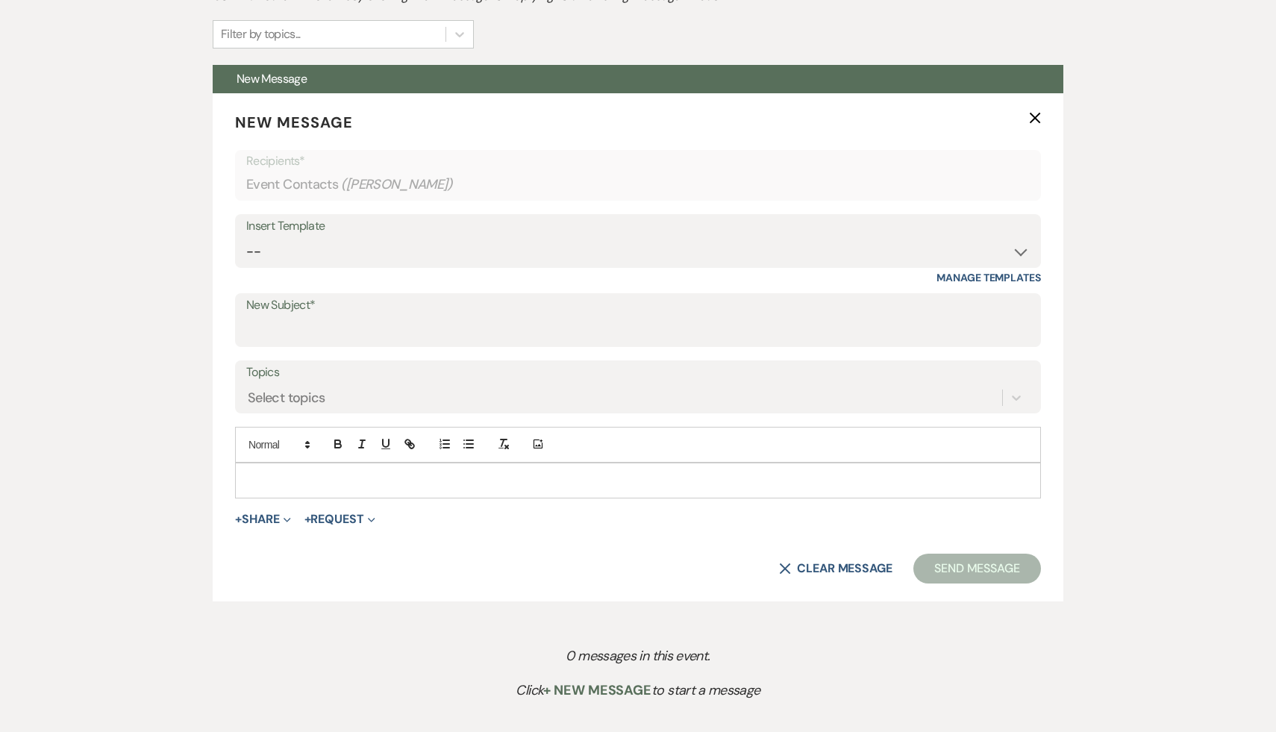
scroll to position [492, 0]
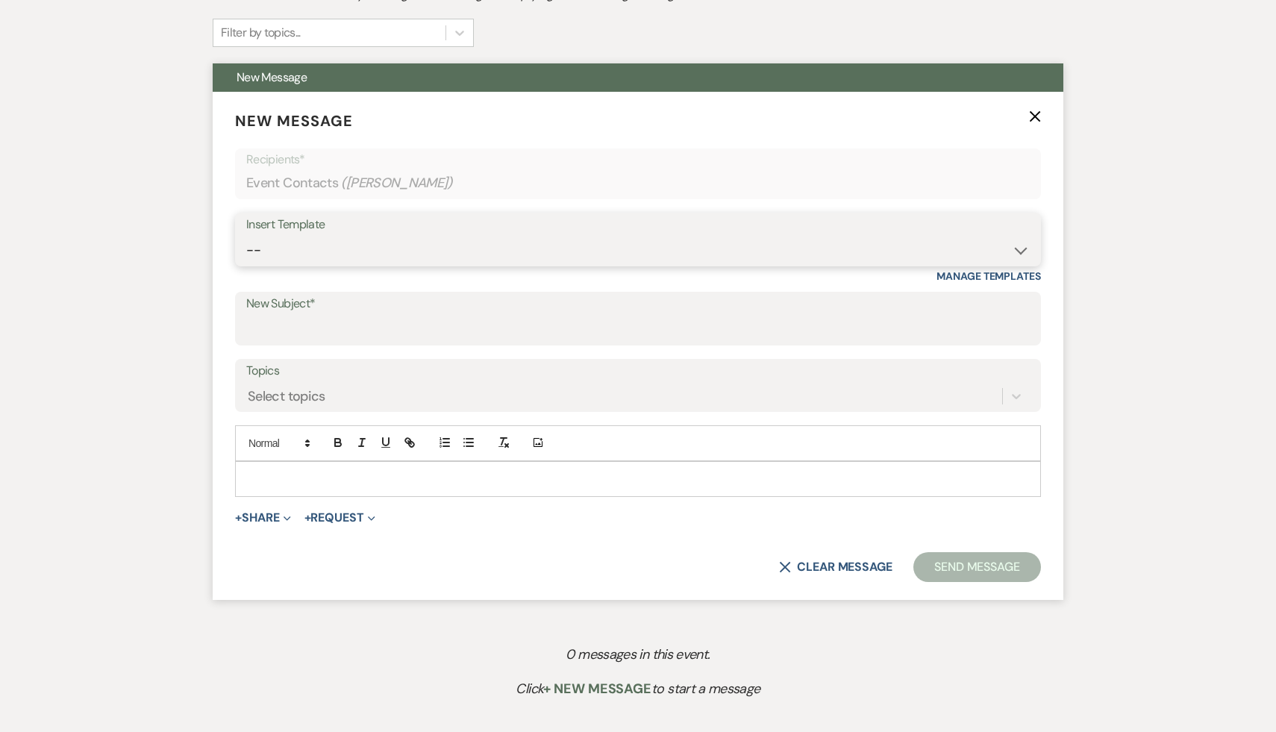
click at [1020, 249] on select "-- Weven Planning Portal Introduction (Booked Events) Initial Inquiry Response …" at bounding box center [638, 250] width 784 height 29
select select "566"
type input "Thank you for your interest in The Ruins at [GEOGRAPHIC_DATA]!"
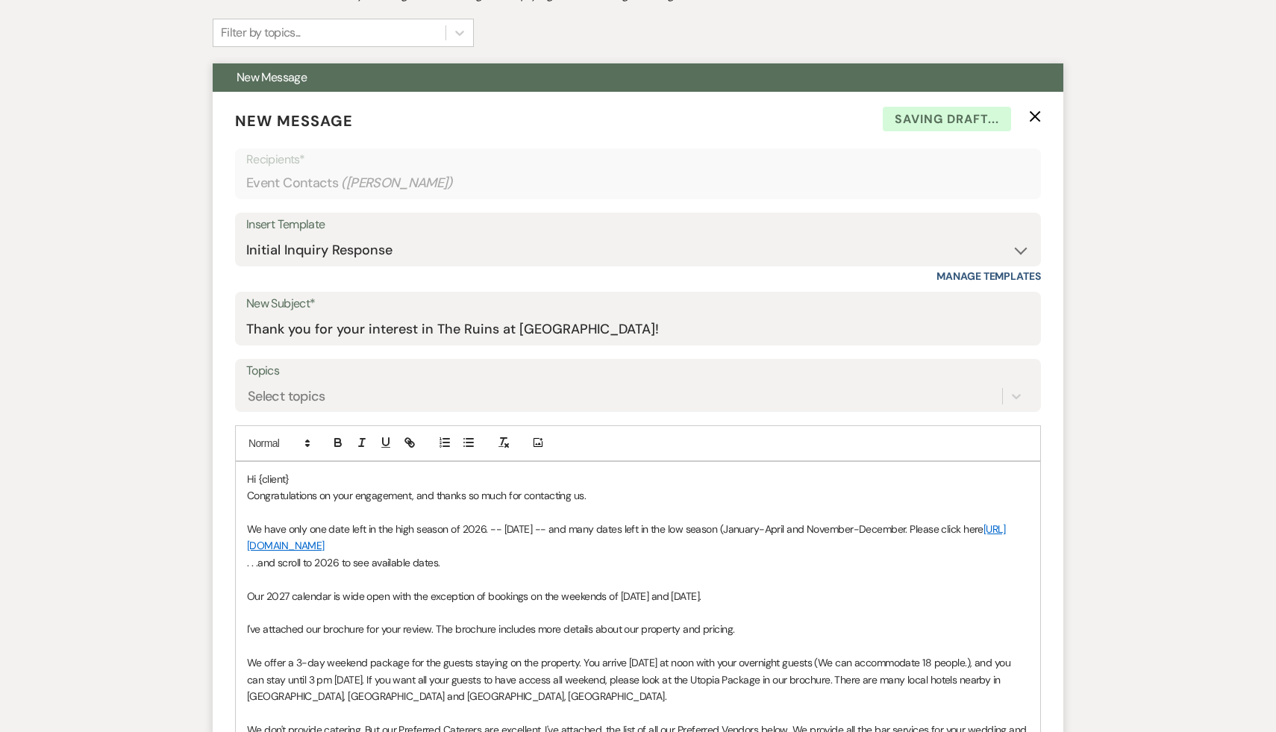
click at [322, 477] on p "Hi {client}" at bounding box center [638, 479] width 782 height 16
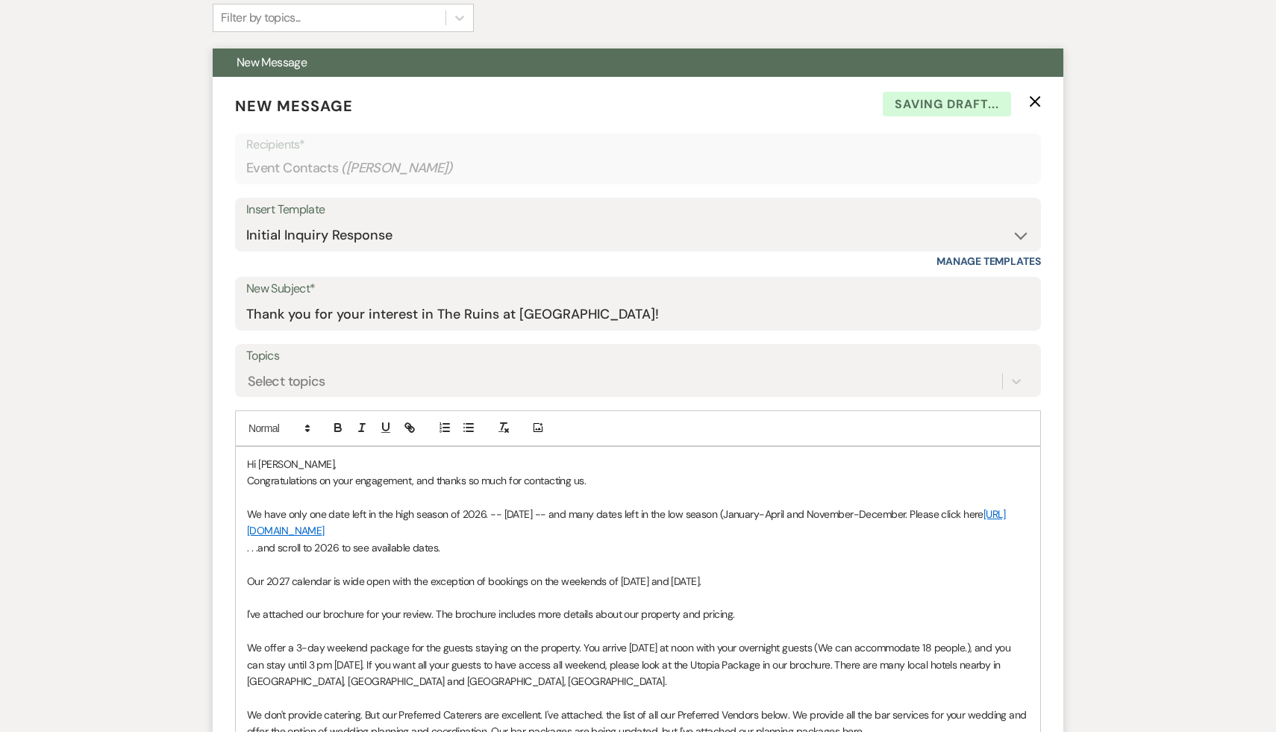
scroll to position [511, 0]
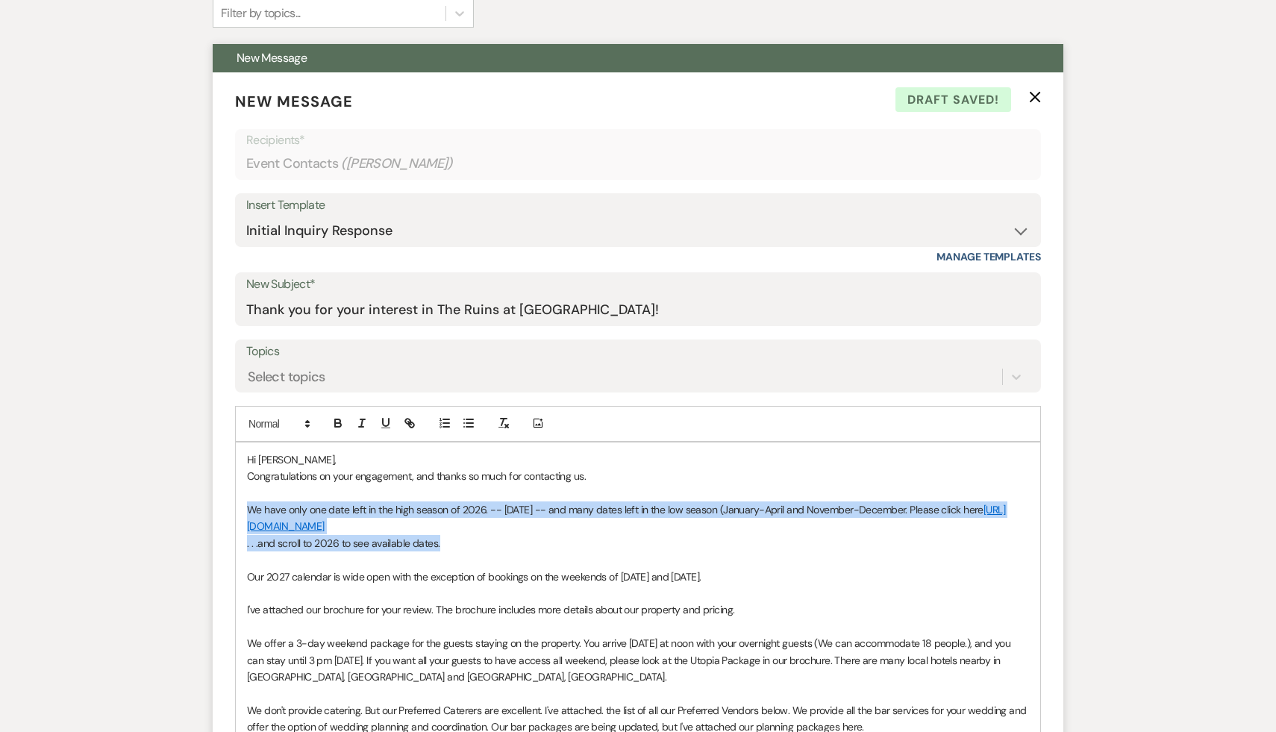
drag, startPoint x: 452, startPoint y: 548, endPoint x: 230, endPoint y: 508, distance: 225.3
click at [230, 508] on form "New Message X Draft saved! Recipients* Event Contacts ( [PERSON_NAME] ) Insert …" at bounding box center [638, 591] width 851 height 1039
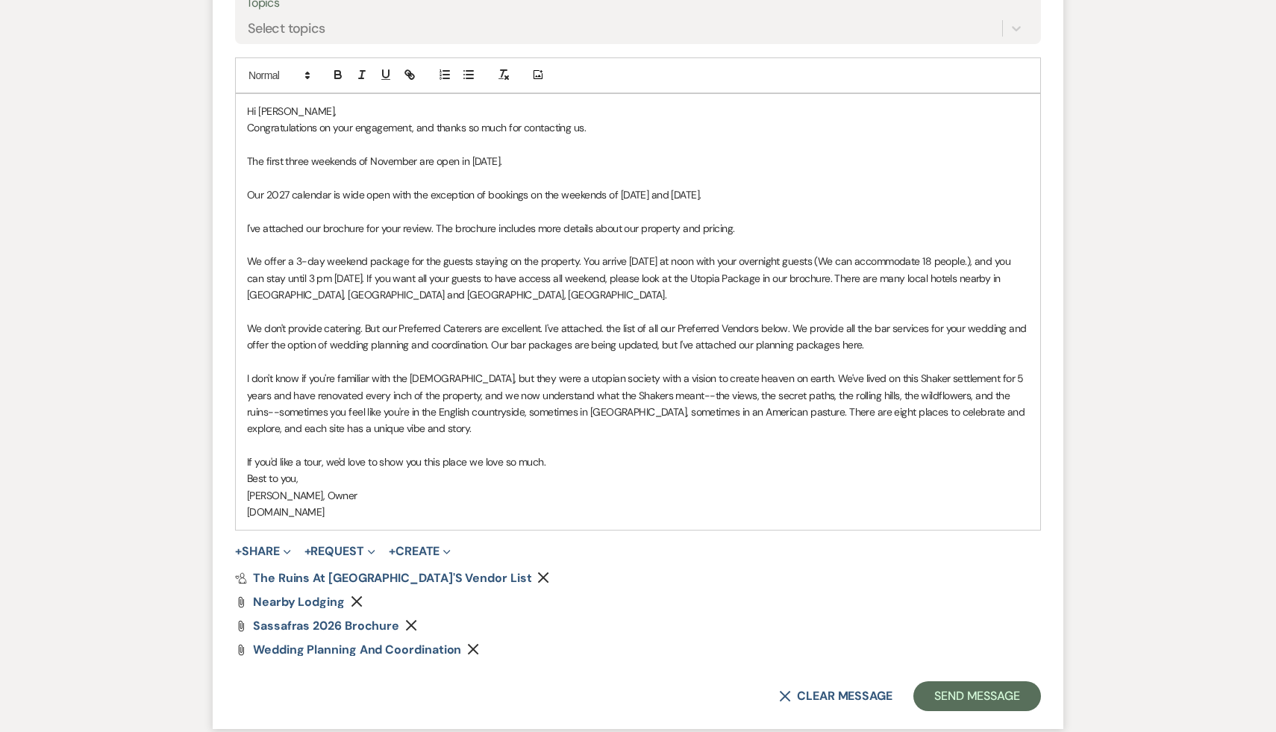
scroll to position [867, 0]
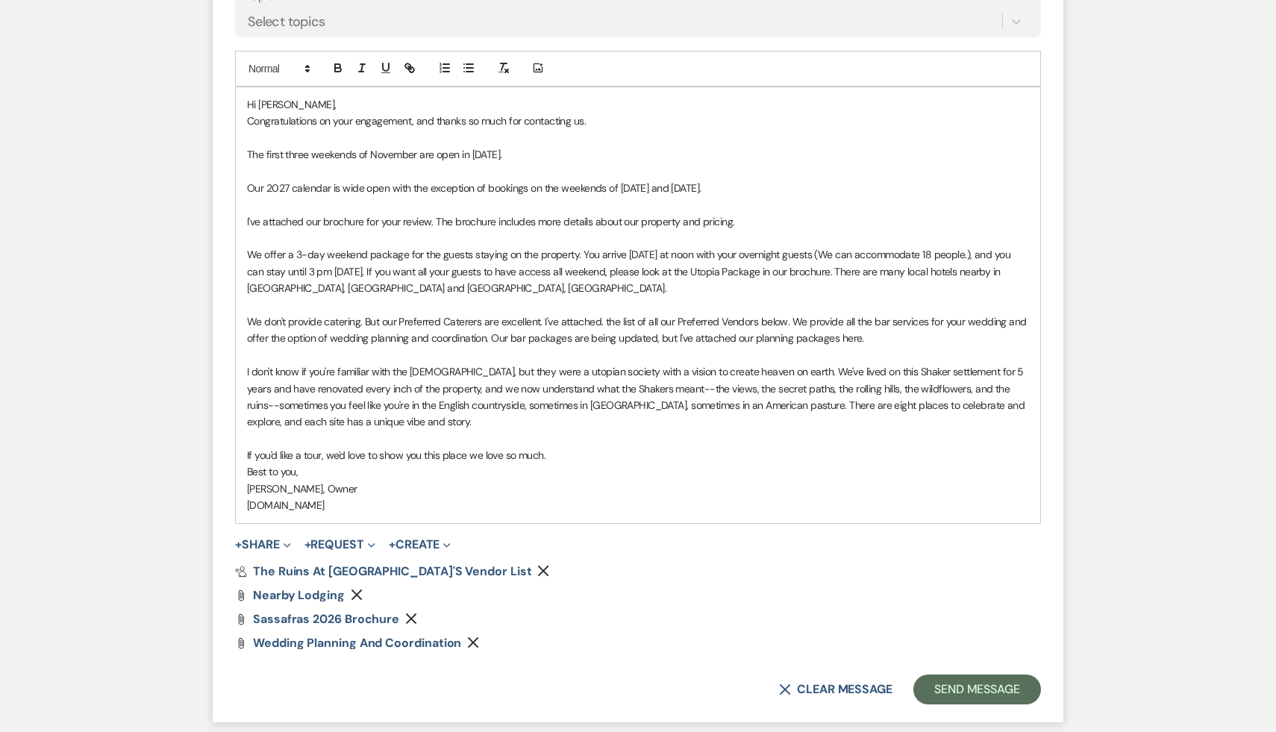
click at [752, 215] on p "I've attached our brochure for your review. The brochure includes more details …" at bounding box center [638, 221] width 782 height 16
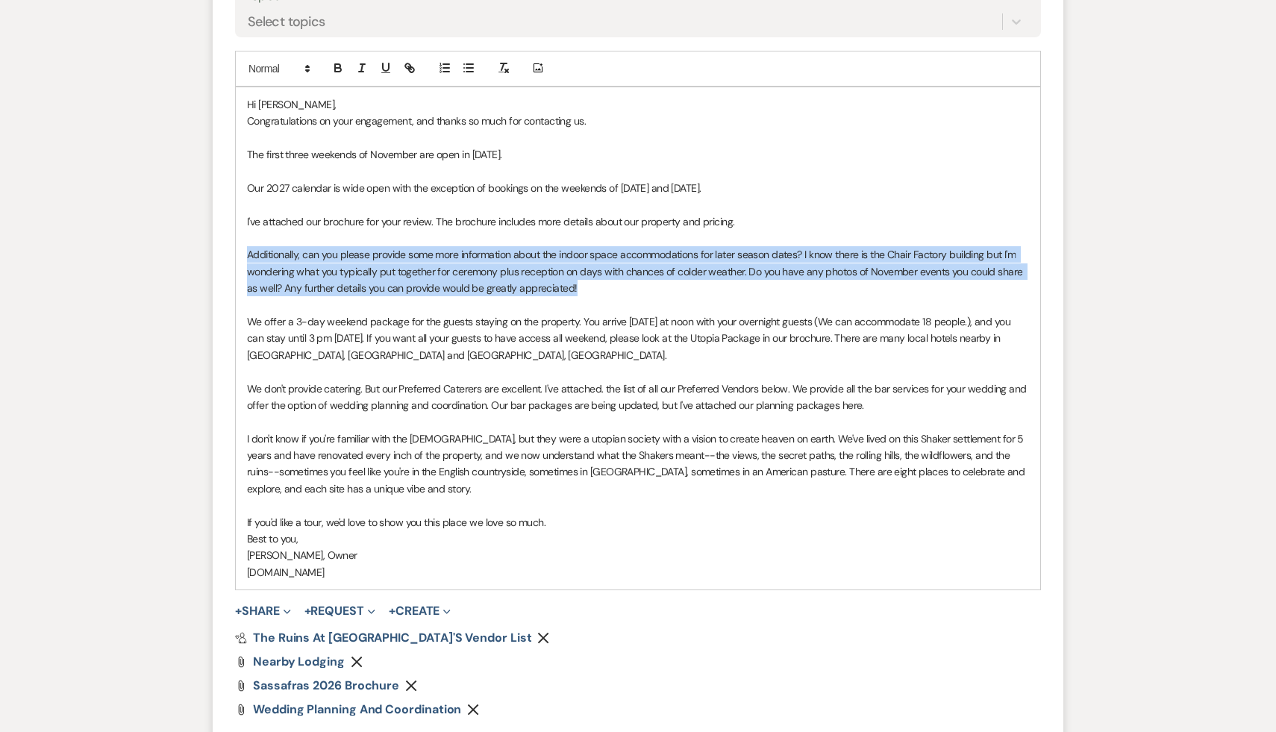
drag, startPoint x: 614, startPoint y: 287, endPoint x: 246, endPoint y: 259, distance: 369.0
click at [246, 259] on div "Hi [PERSON_NAME], Congratulations on your engagement, and thanks so much for co…" at bounding box center [638, 338] width 805 height 502
